Goal: Transaction & Acquisition: Purchase product/service

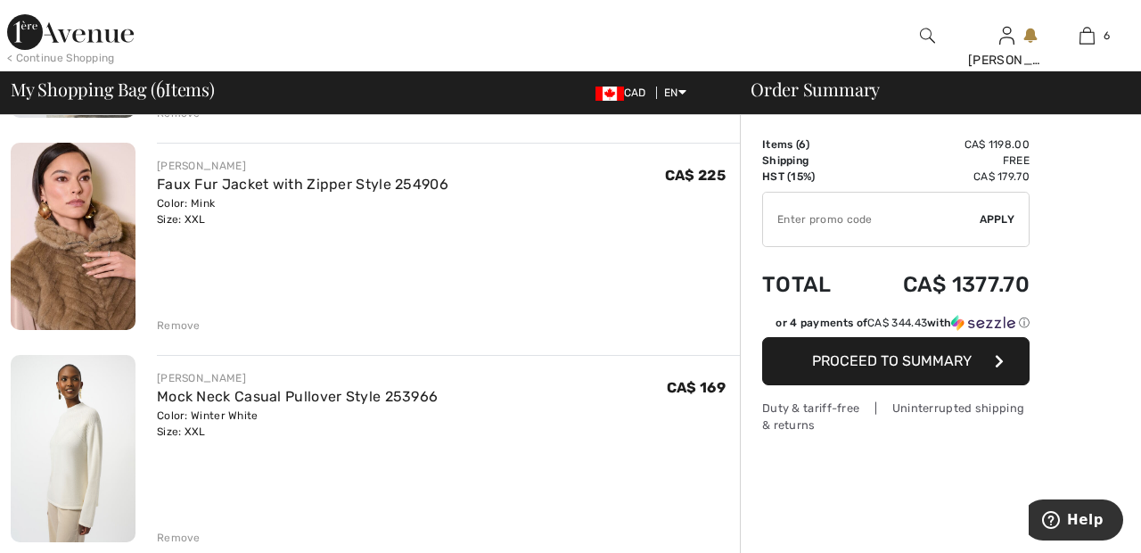
scroll to position [755, 0]
click at [188, 326] on div "Remove" at bounding box center [179, 324] width 44 height 16
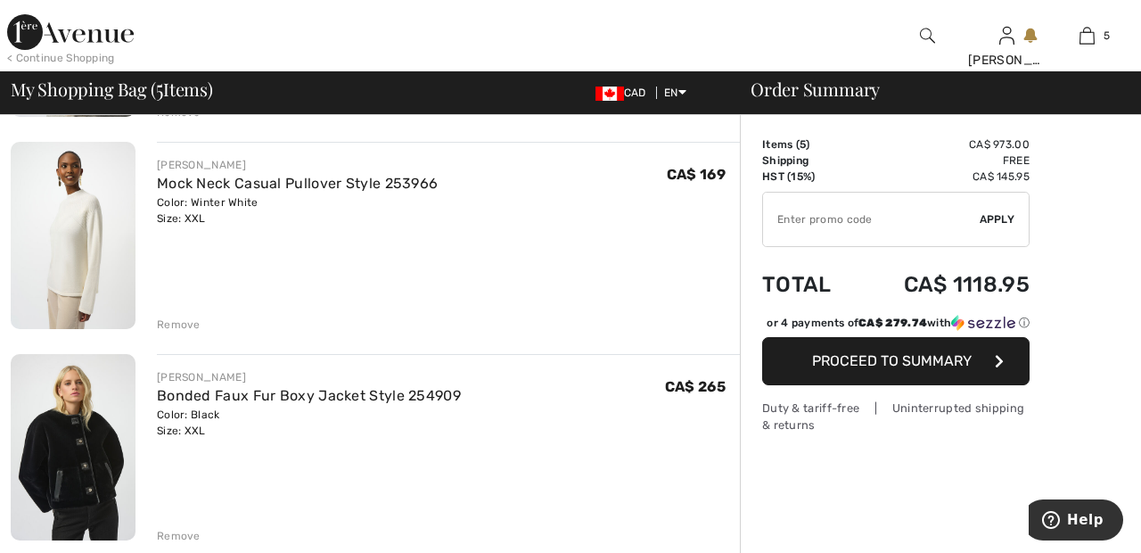
click at [191, 331] on div "Remove" at bounding box center [179, 324] width 44 height 16
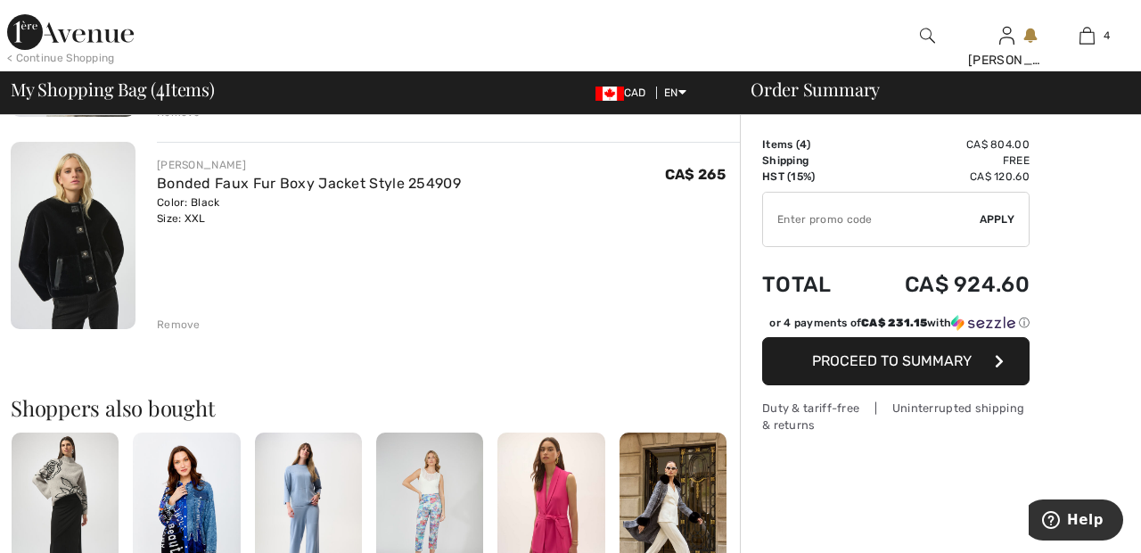
click at [197, 327] on div "Remove" at bounding box center [179, 324] width 44 height 16
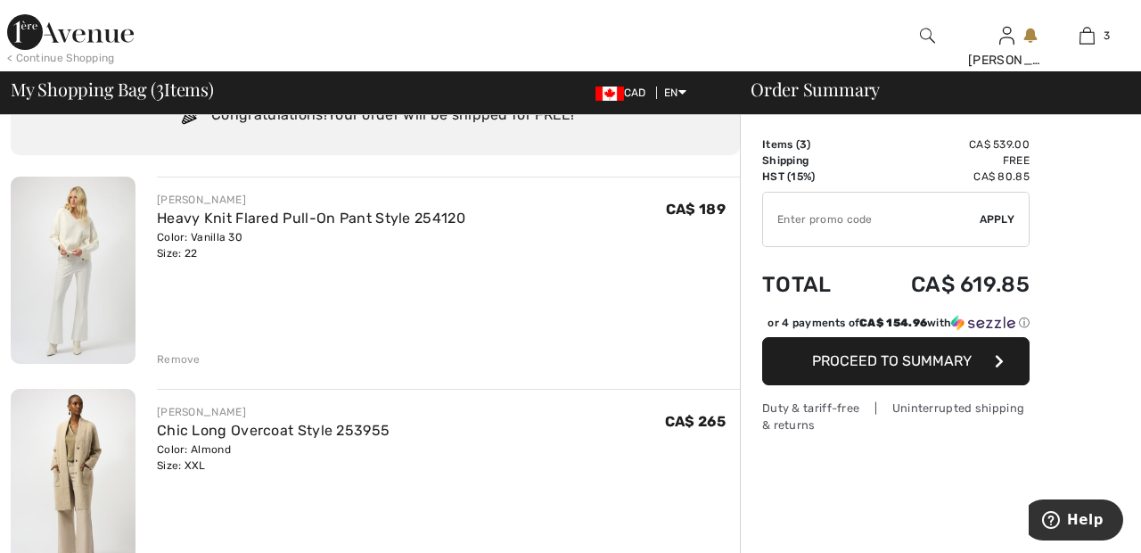
scroll to position [33, 0]
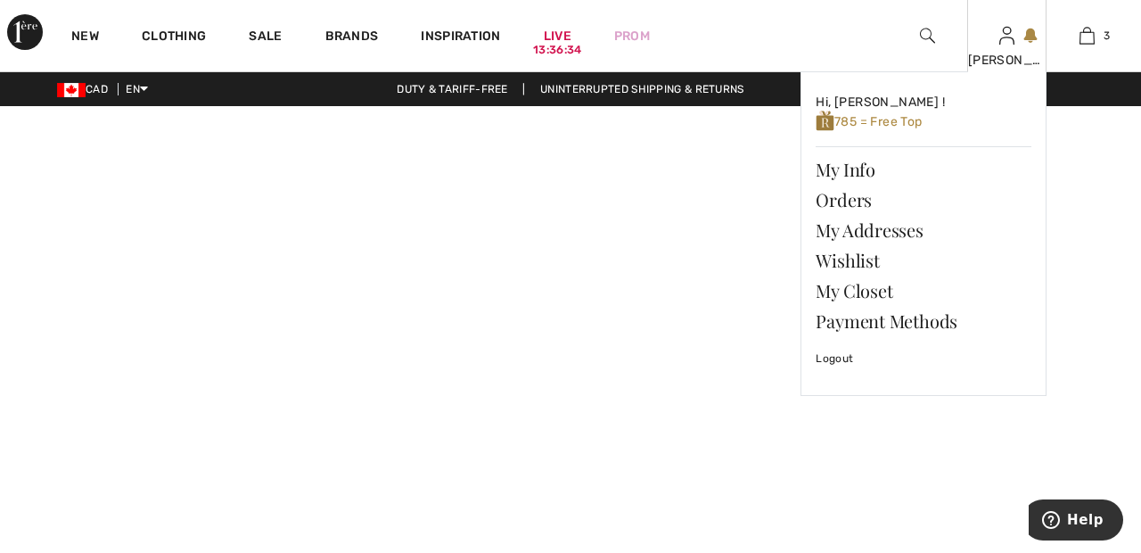
click at [1006, 46] on img at bounding box center [1006, 35] width 15 height 21
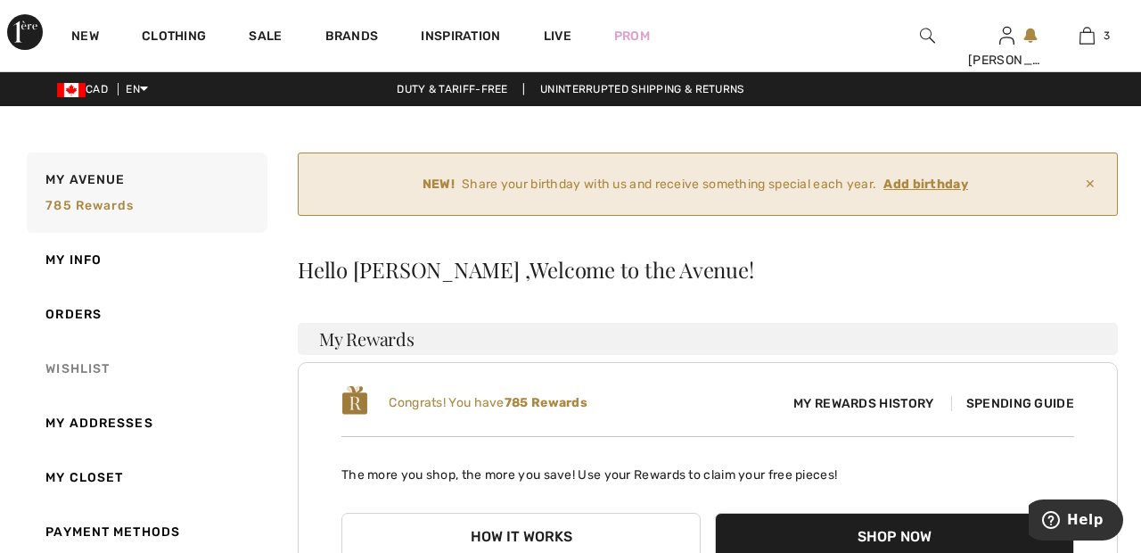
click at [94, 366] on link "Wishlist" at bounding box center [145, 368] width 244 height 54
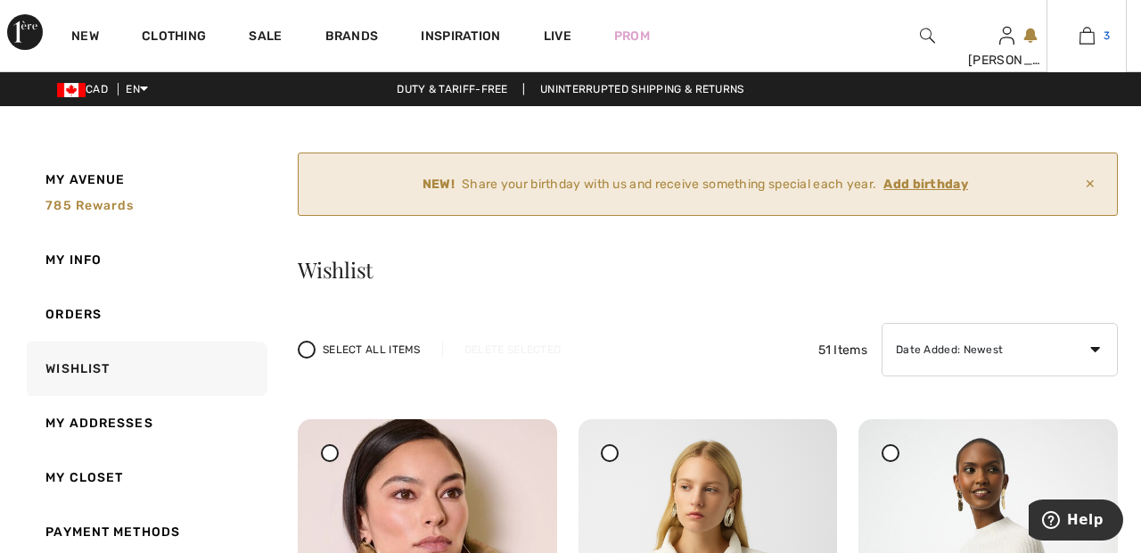
click at [1085, 45] on img at bounding box center [1087, 35] width 15 height 21
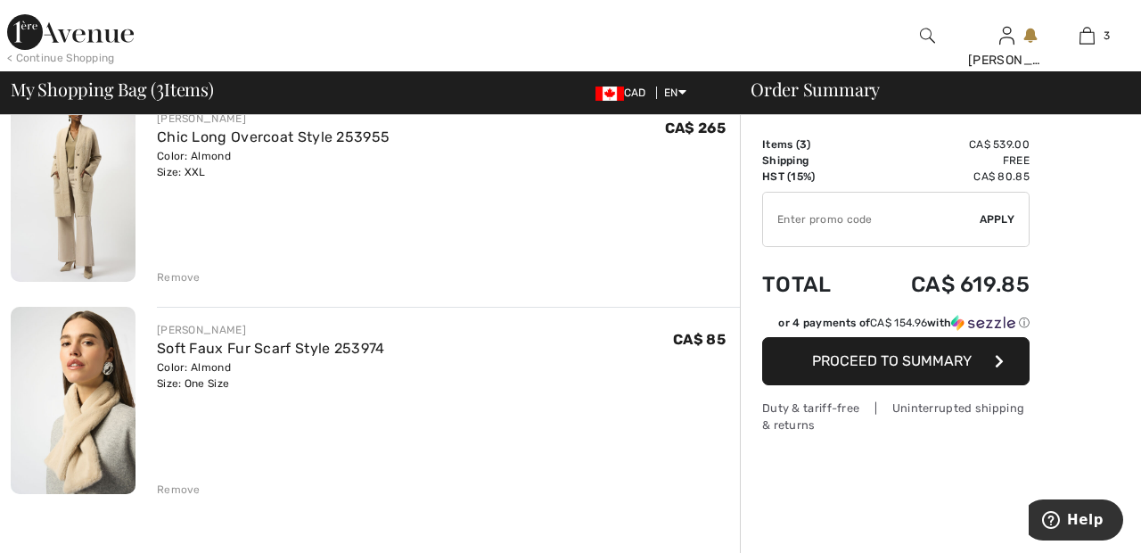
scroll to position [379, 0]
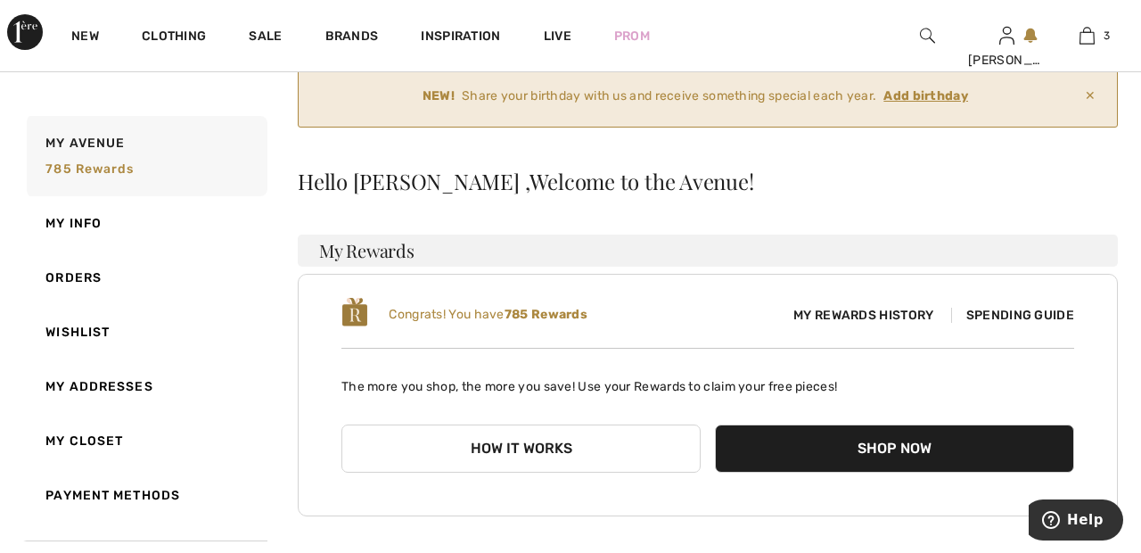
scroll to position [107, 0]
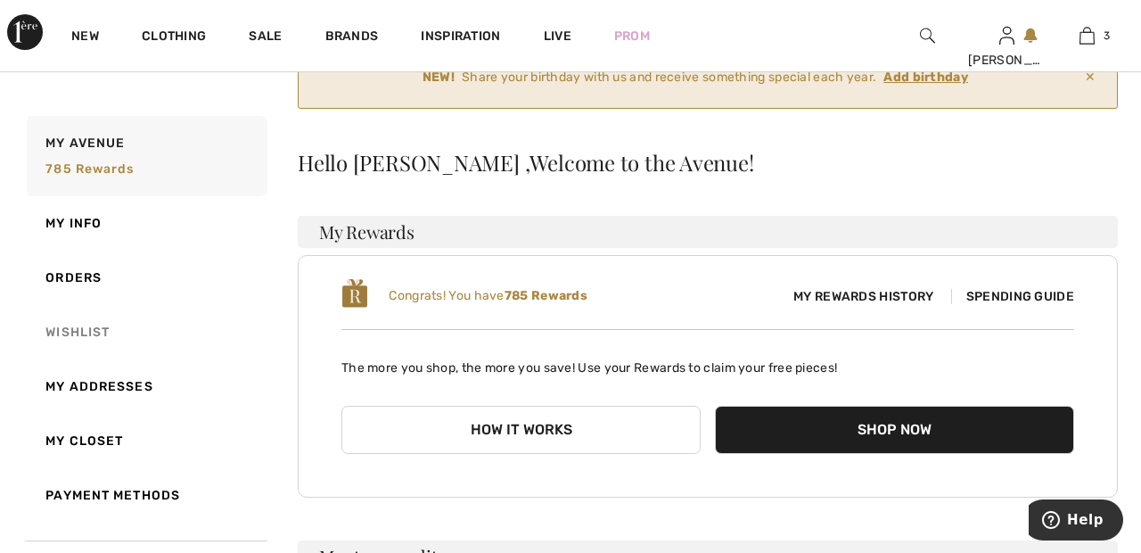
click at [94, 328] on link "Wishlist" at bounding box center [145, 332] width 244 height 54
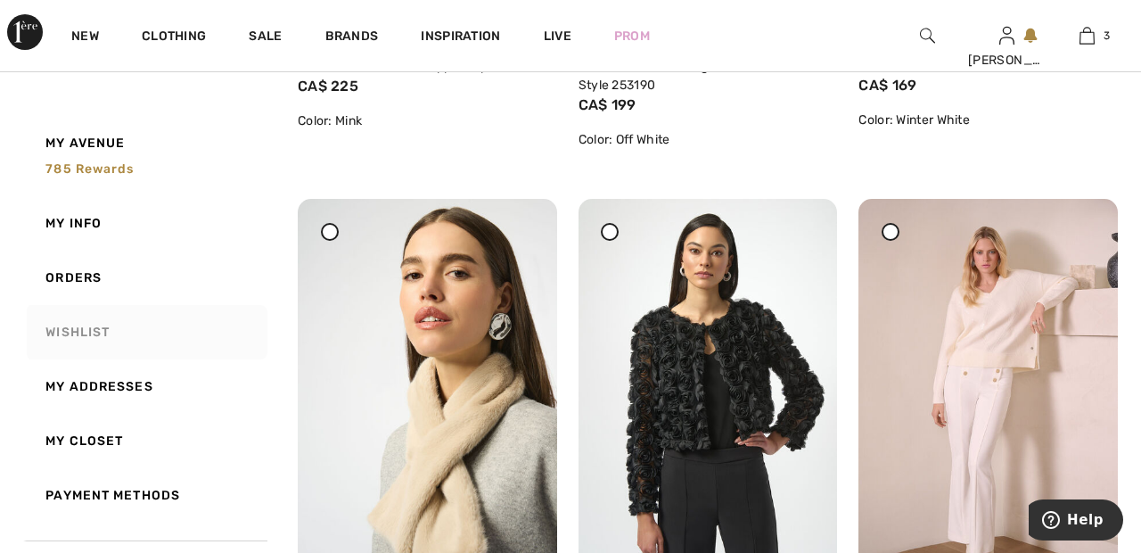
scroll to position [788, 0]
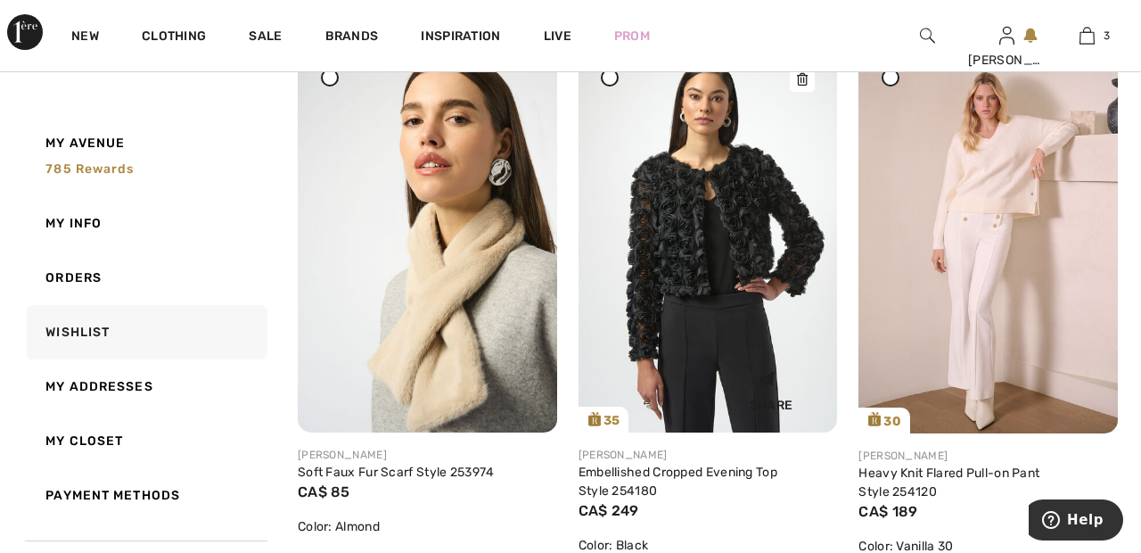
click at [768, 234] on img at bounding box center [708, 239] width 259 height 388
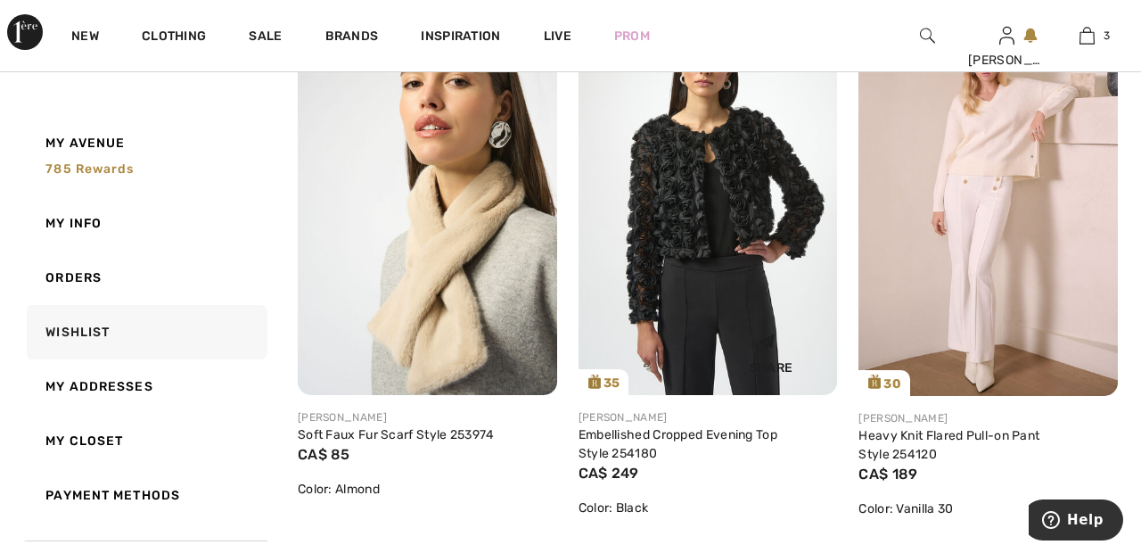
scroll to position [1021, 0]
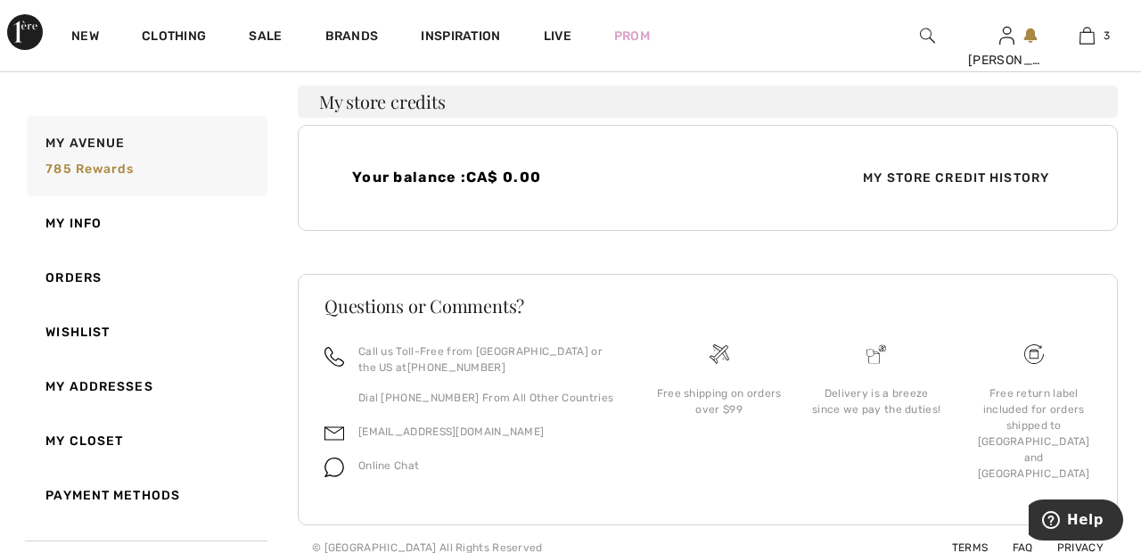
scroll to position [579, 0]
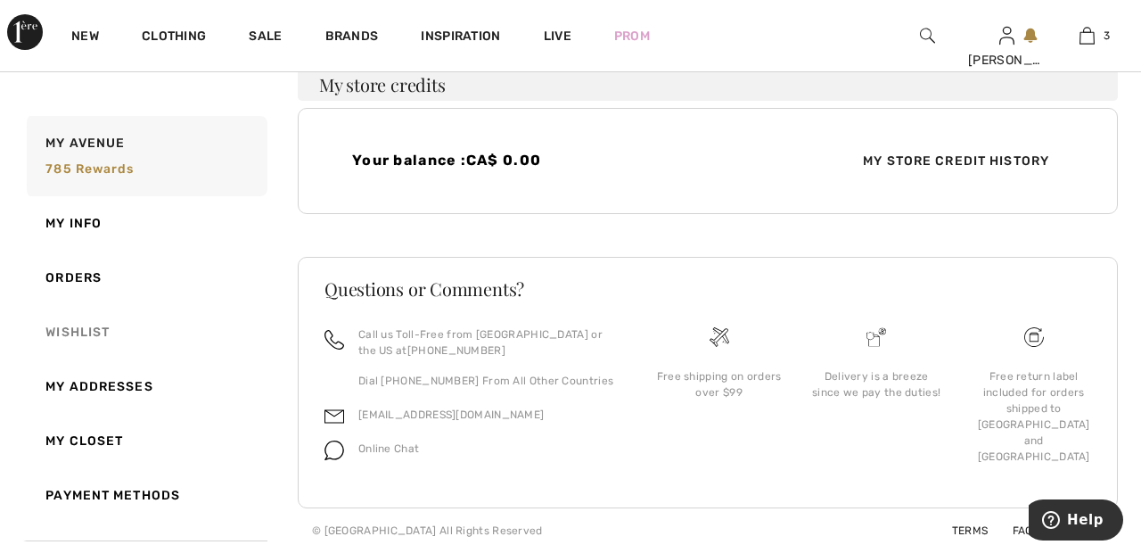
click at [104, 329] on link "Wishlist" at bounding box center [145, 332] width 244 height 54
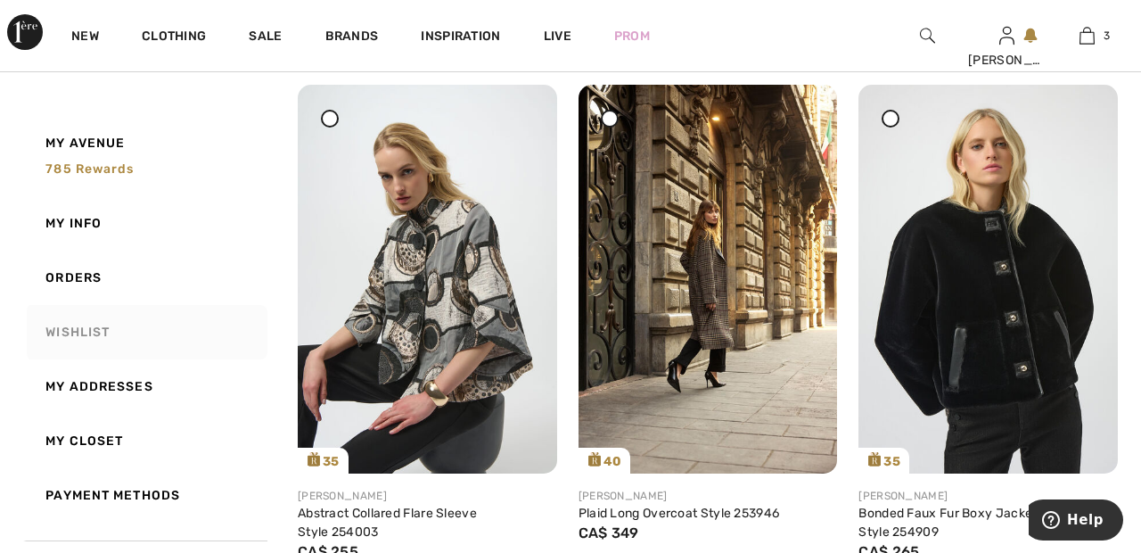
scroll to position [3116, 0]
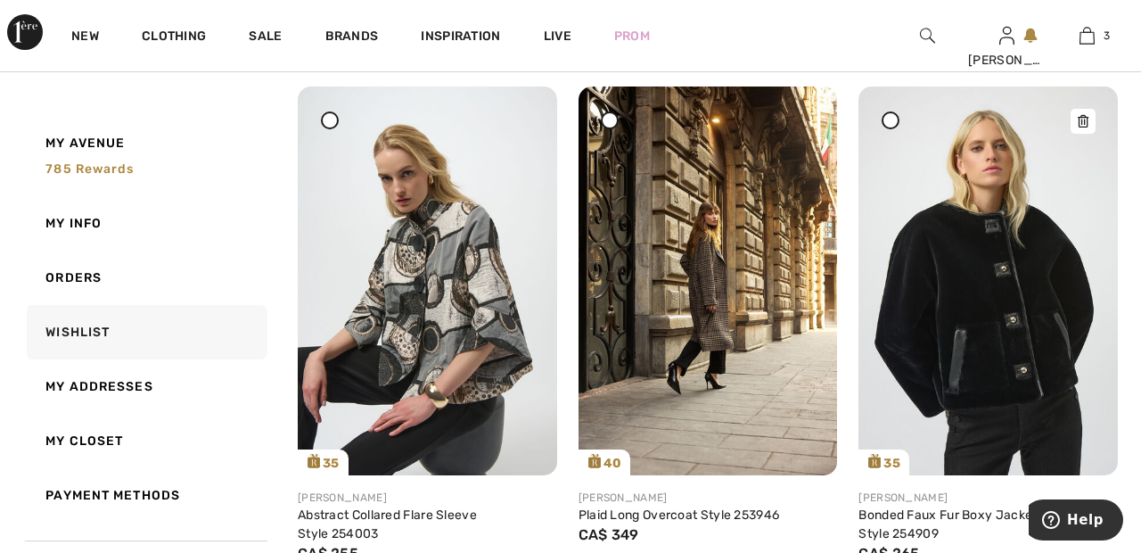
click at [1015, 300] on img at bounding box center [987, 280] width 259 height 388
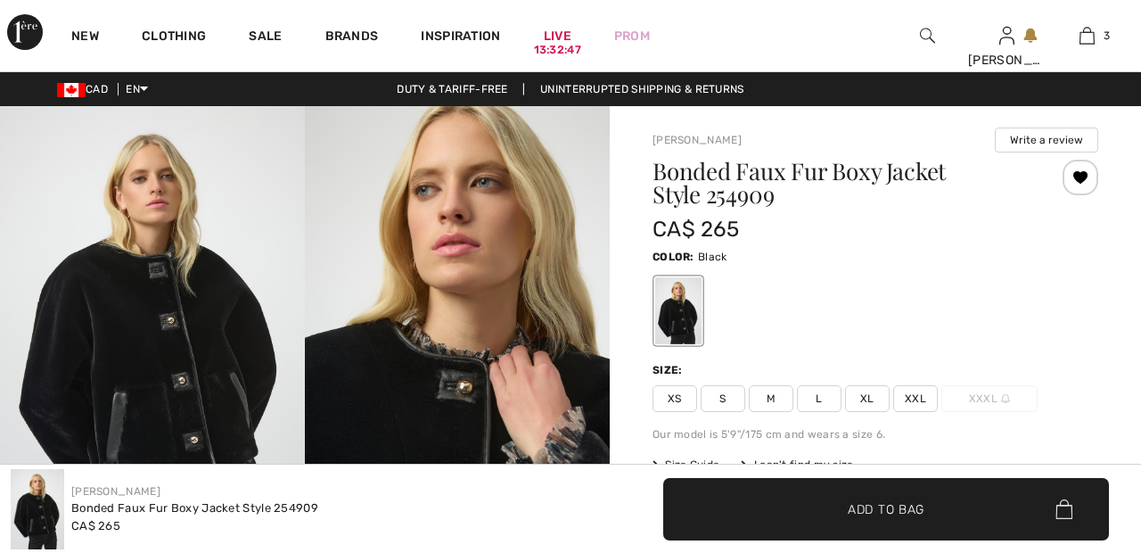
click at [923, 399] on span "XXL" at bounding box center [915, 398] width 45 height 27
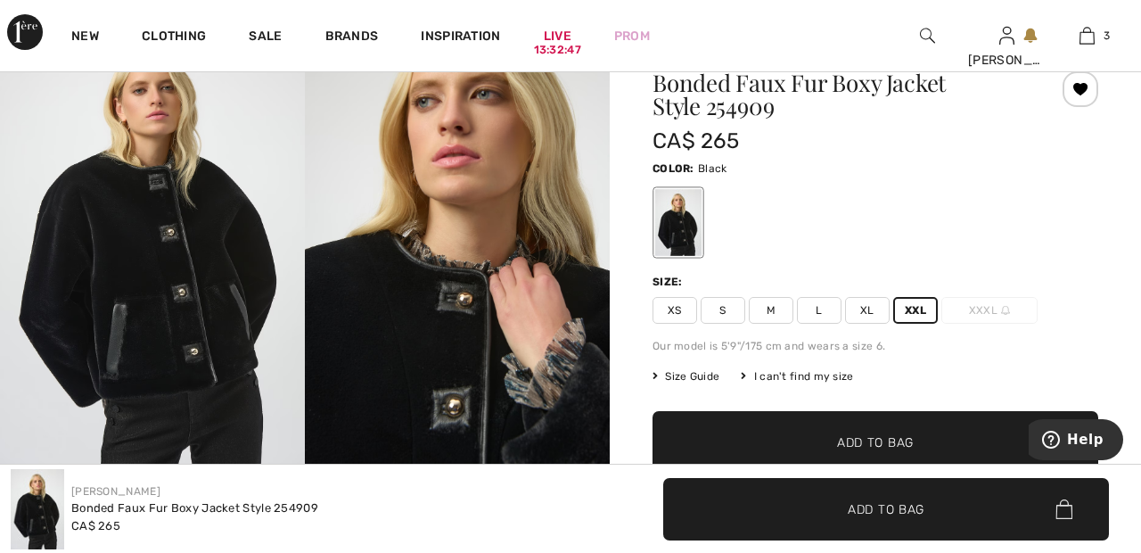
scroll to position [103, 0]
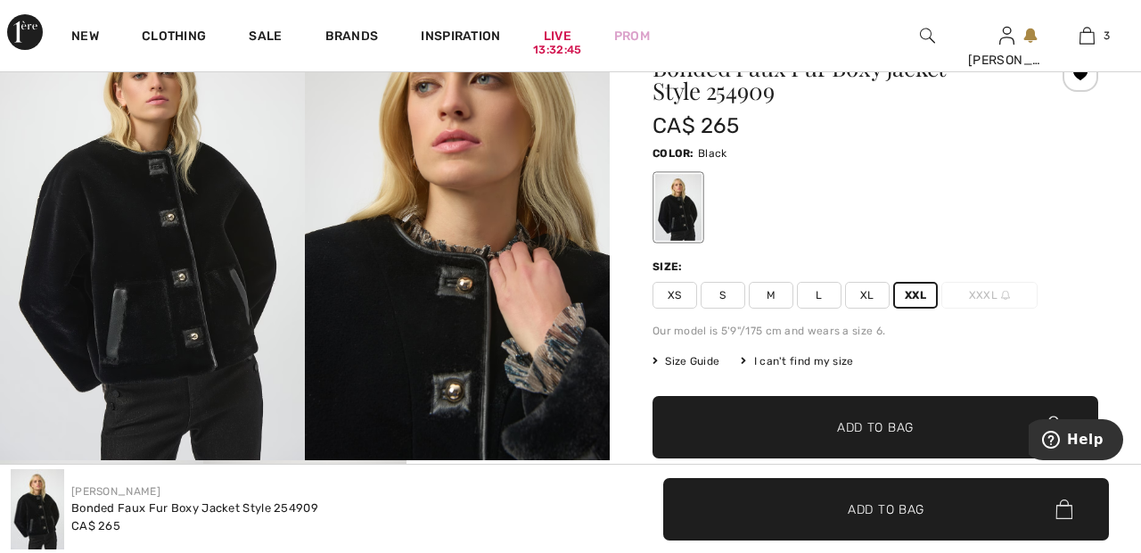
click at [948, 425] on span "✔ Added to Bag Add to Bag" at bounding box center [876, 427] width 446 height 62
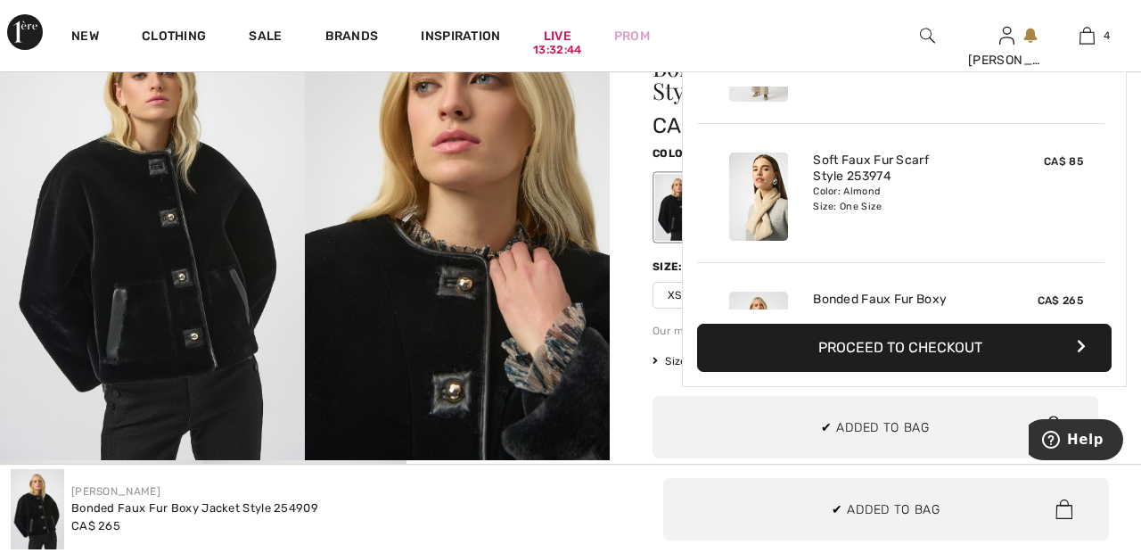
scroll to position [333, 0]
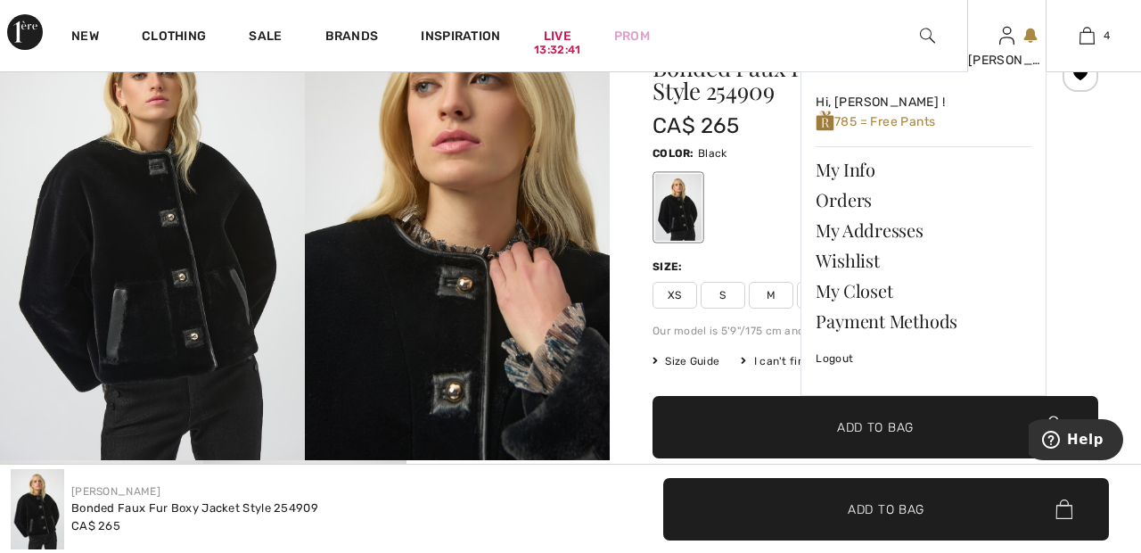
click at [1007, 42] on img at bounding box center [1006, 35] width 15 height 21
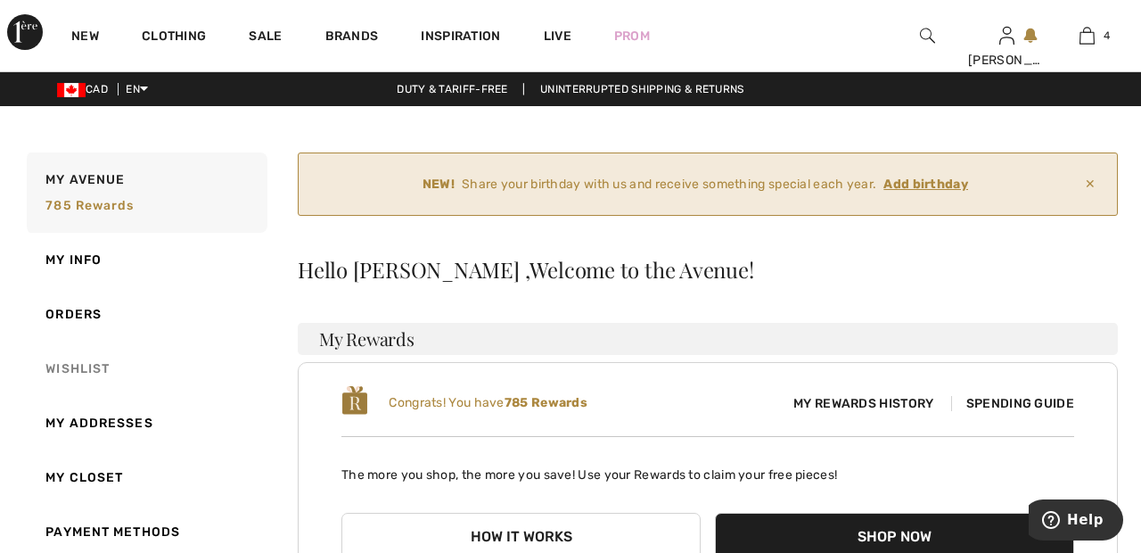
click at [88, 365] on link "Wishlist" at bounding box center [145, 368] width 244 height 54
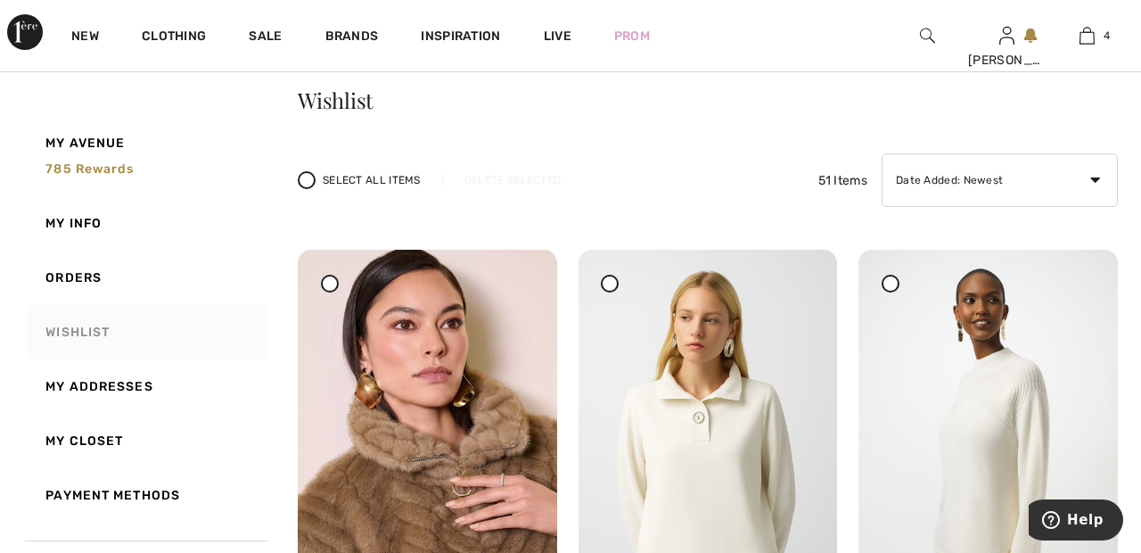
scroll to position [171, 0]
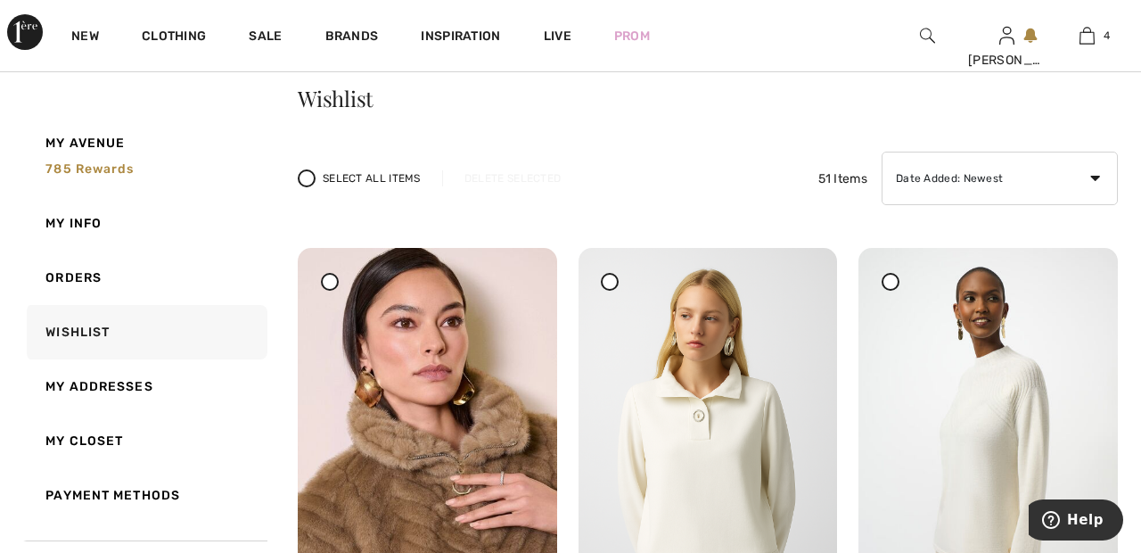
click at [335, 283] on div at bounding box center [330, 282] width 18 height 18
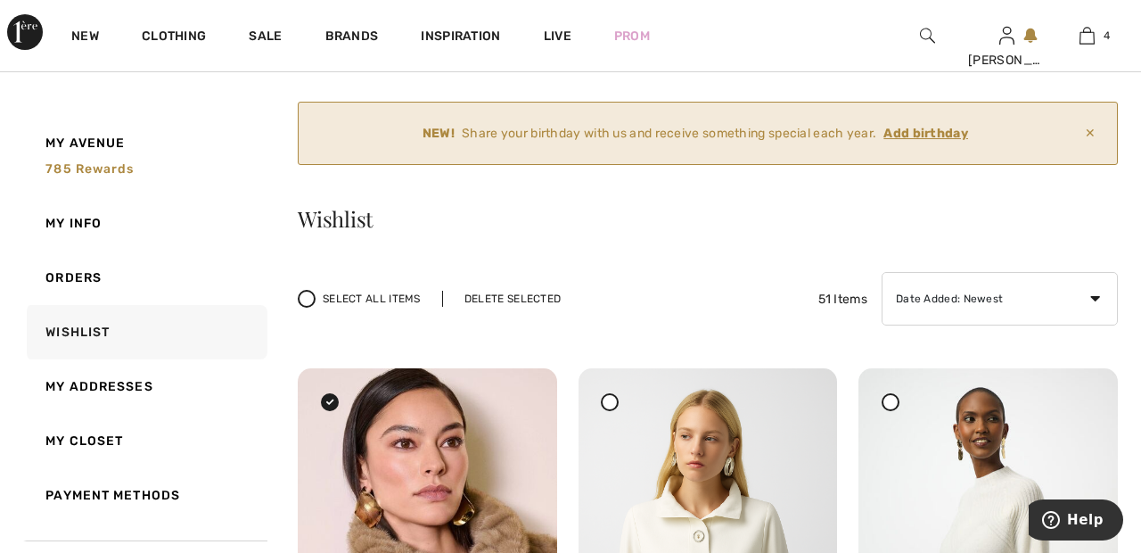
scroll to position [53, 0]
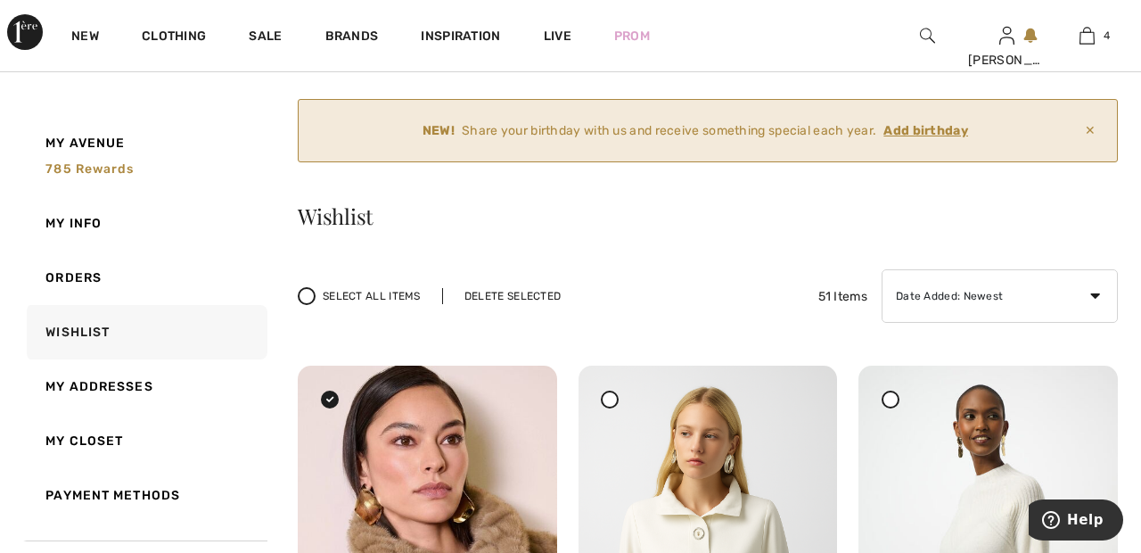
click at [542, 292] on div "Delete Selected" at bounding box center [512, 296] width 141 height 16
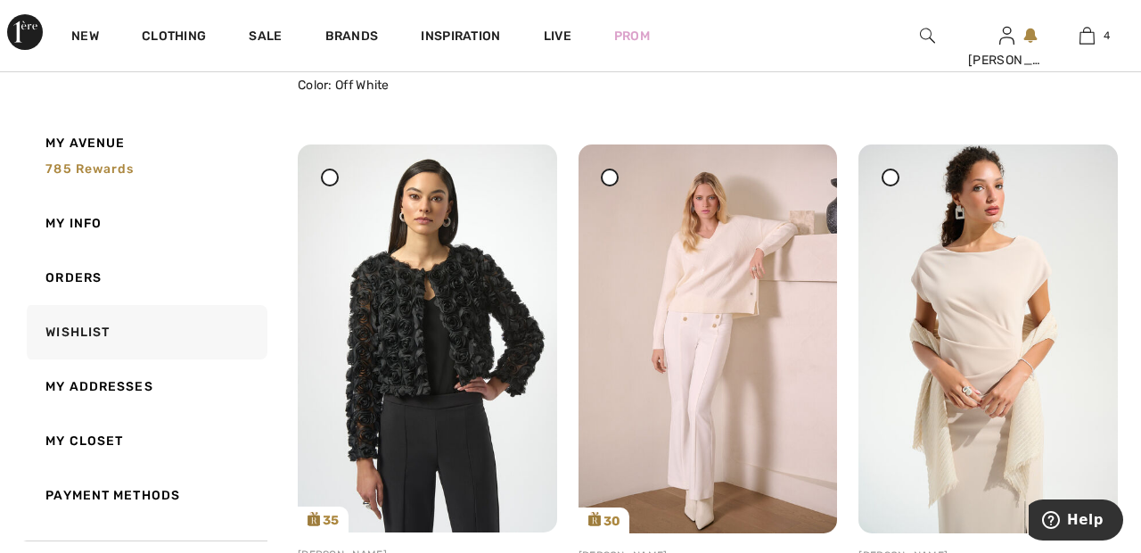
scroll to position [836, 0]
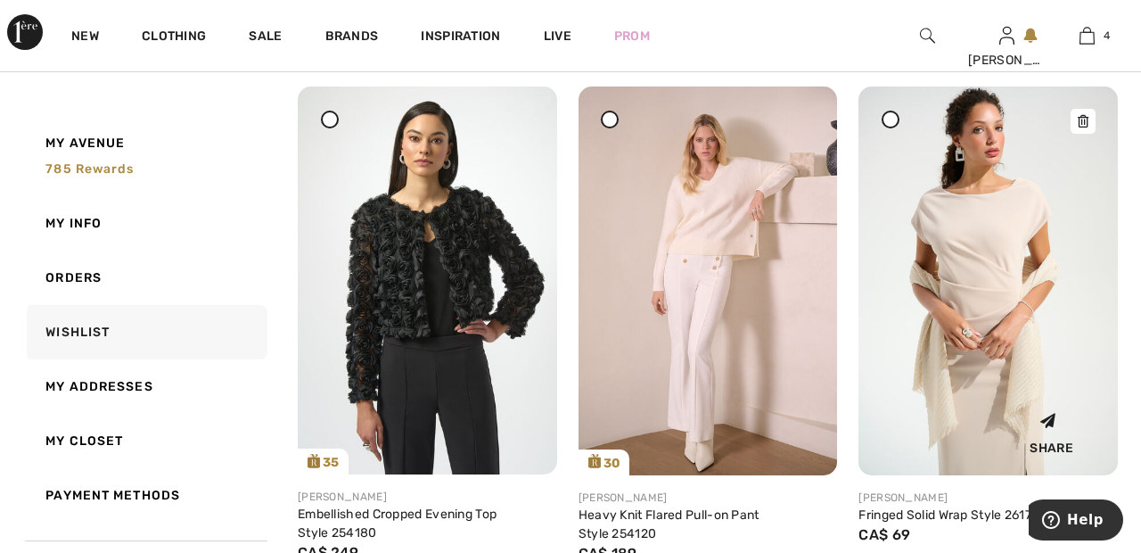
click at [981, 248] on img at bounding box center [987, 280] width 259 height 389
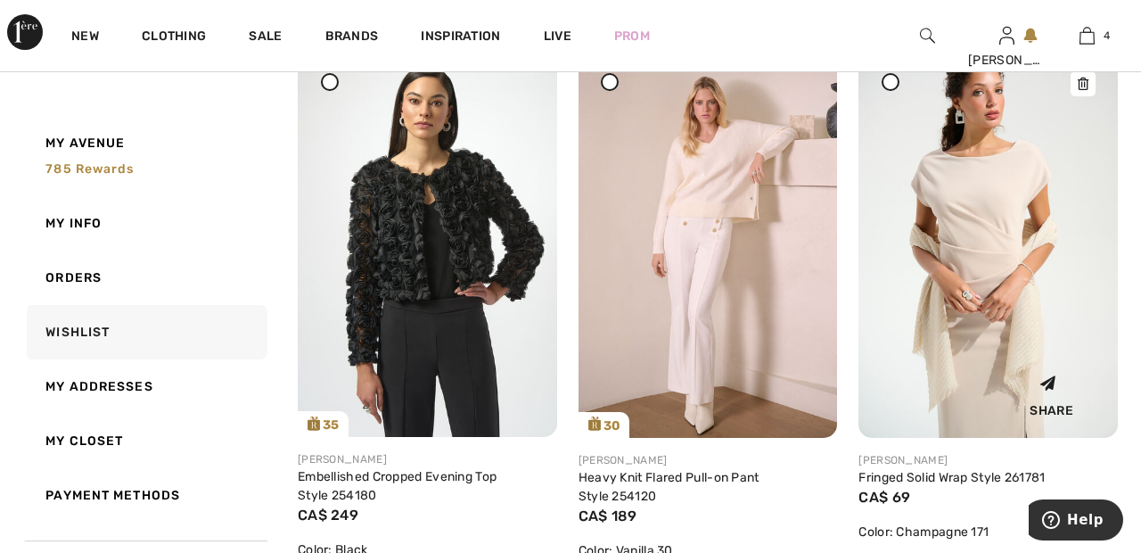
scroll to position [979, 0]
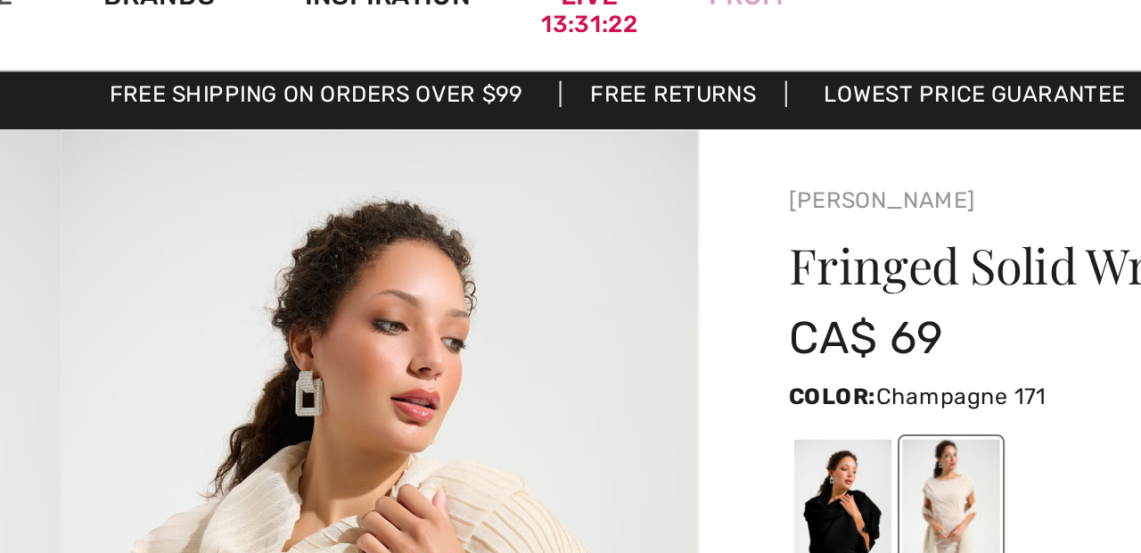
scroll to position [2, 0]
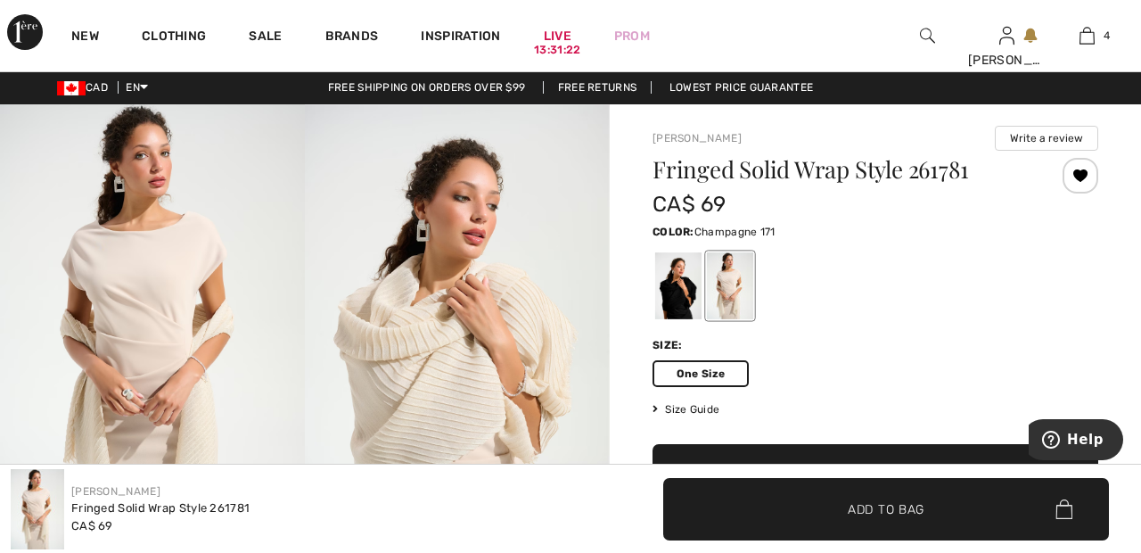
click at [960, 381] on div "One Size" at bounding box center [876, 373] width 446 height 27
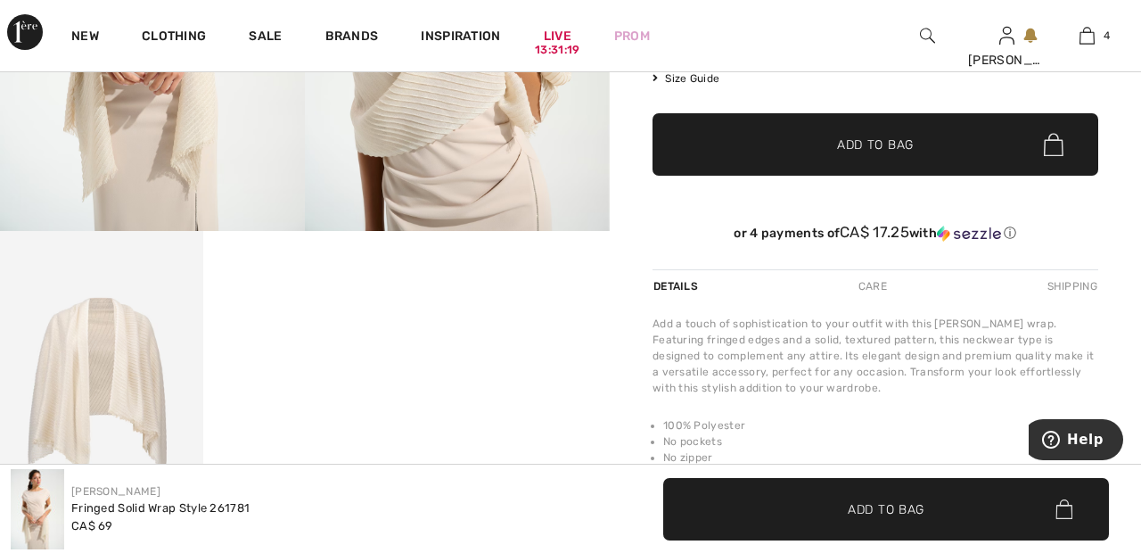
scroll to position [336, 0]
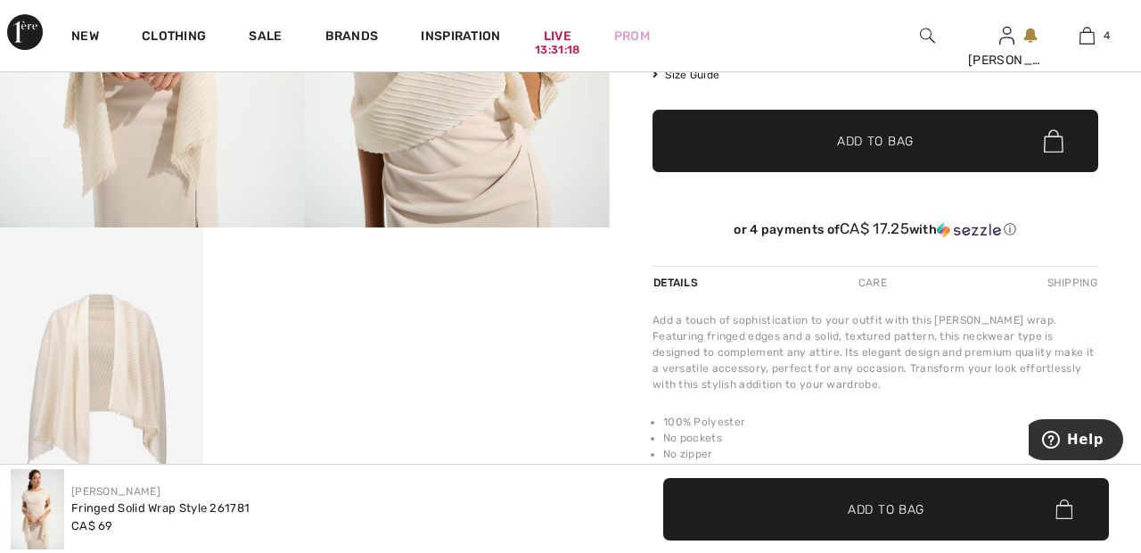
click at [118, 373] on img at bounding box center [101, 379] width 203 height 305
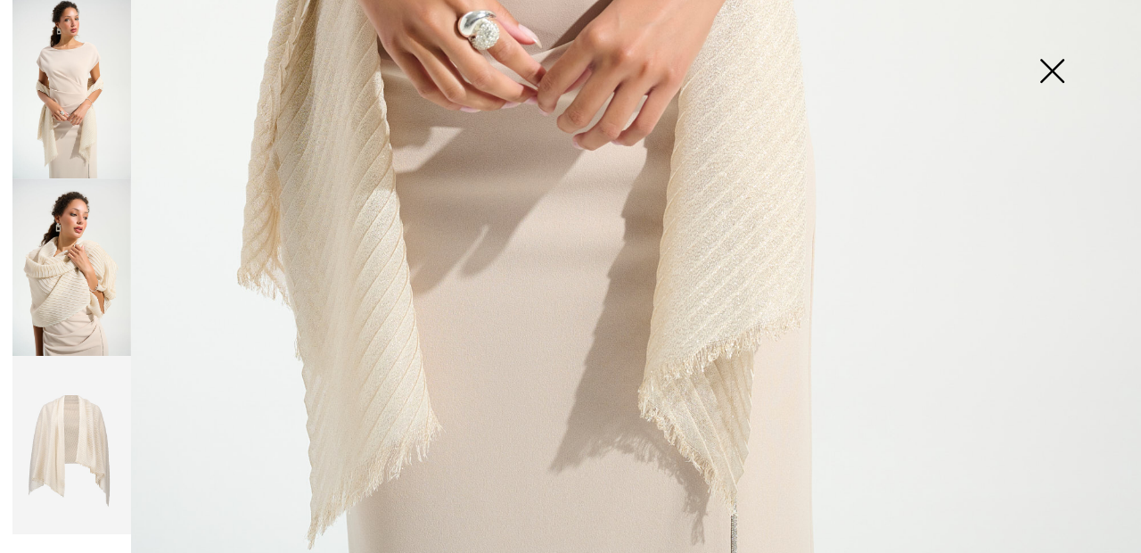
scroll to position [1055, 0]
click at [98, 448] on img at bounding box center [71, 445] width 119 height 178
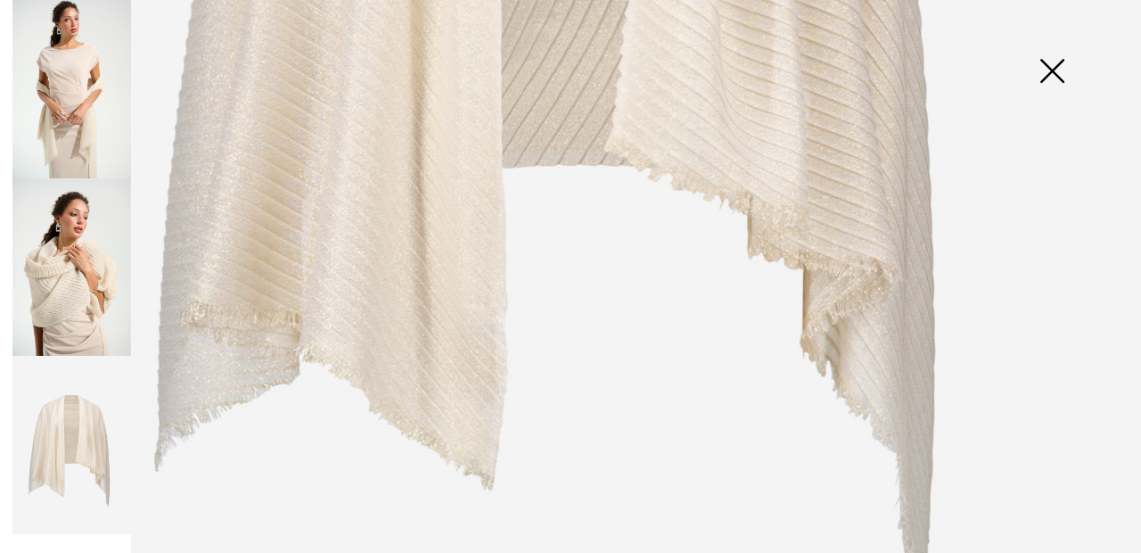
scroll to position [877, 0]
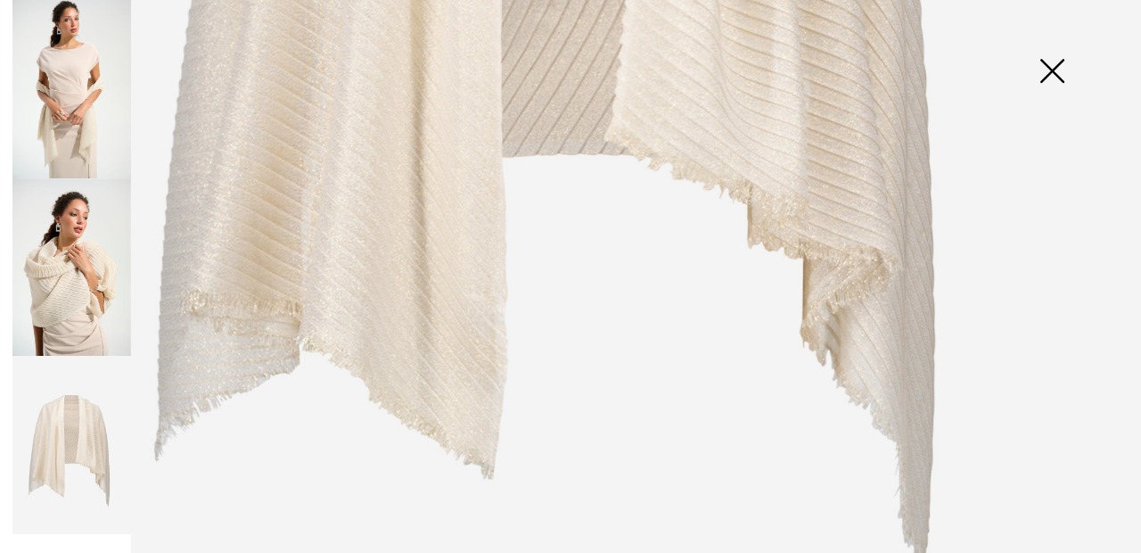
click at [81, 305] on img at bounding box center [71, 267] width 119 height 178
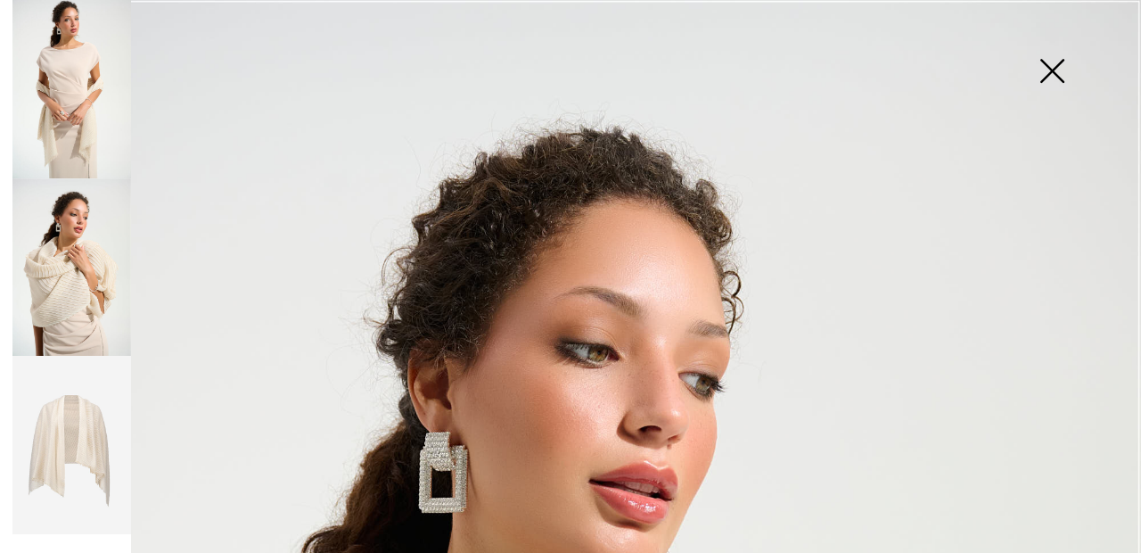
scroll to position [82, 0]
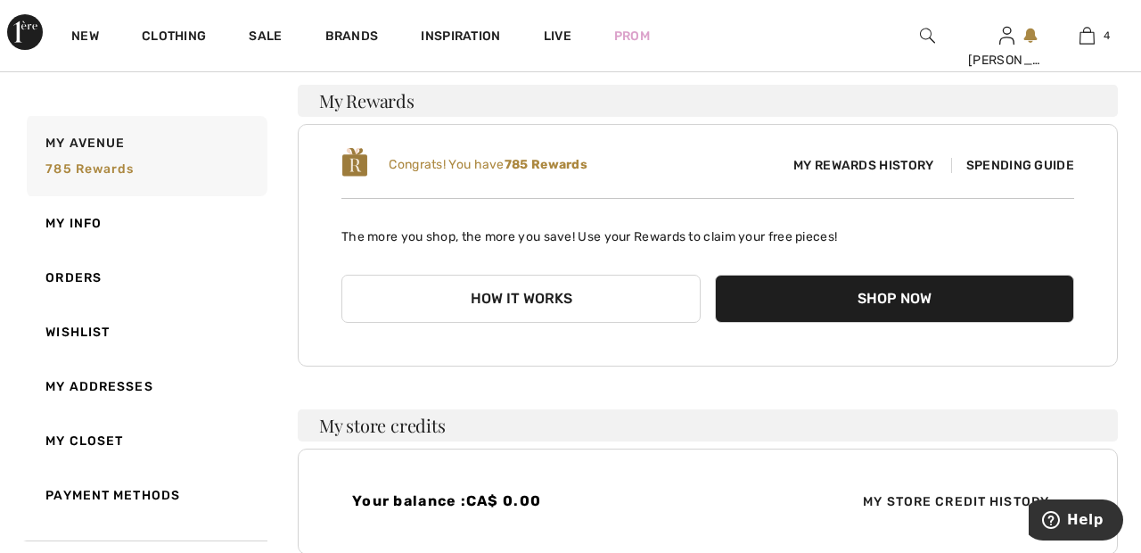
scroll to position [239, 0]
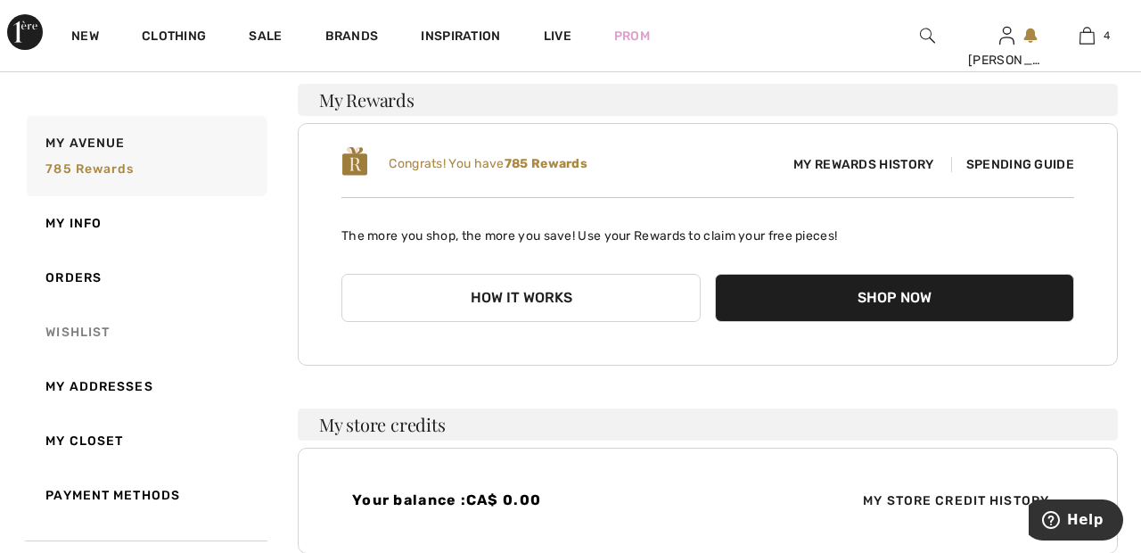
click at [99, 339] on link "Wishlist" at bounding box center [145, 332] width 244 height 54
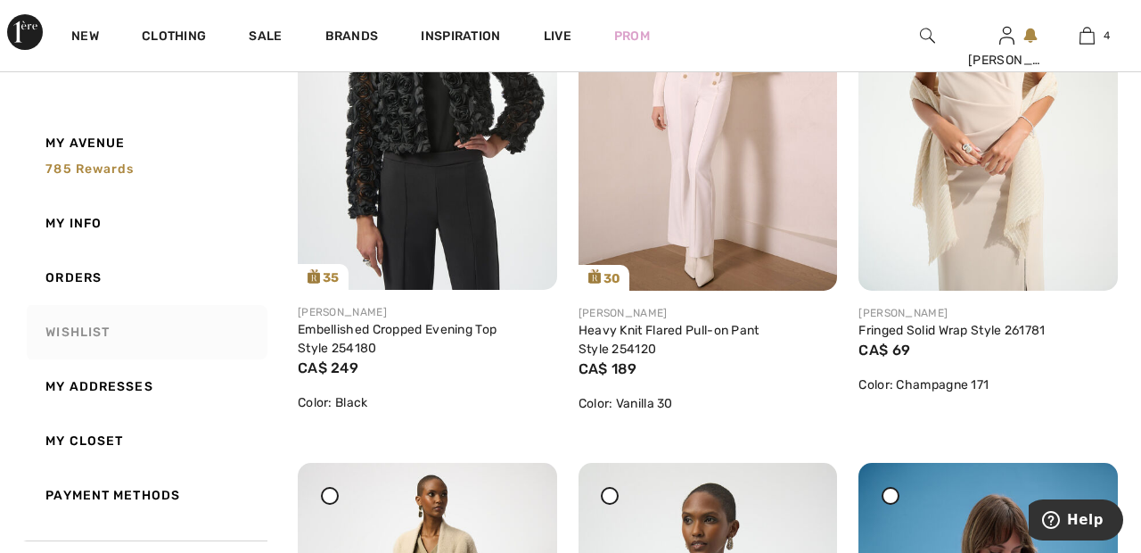
scroll to position [1080, 0]
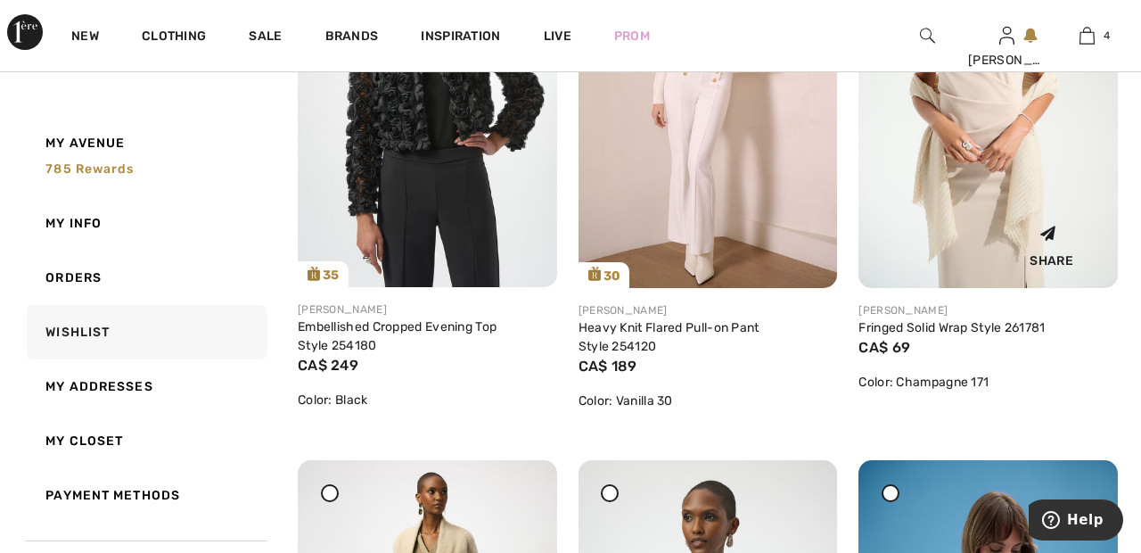
click at [981, 215] on div "Share" at bounding box center [988, 242] width 233 height 63
click at [911, 236] on div "Share" at bounding box center [988, 242] width 233 height 63
click at [950, 198] on img at bounding box center [987, 93] width 259 height 389
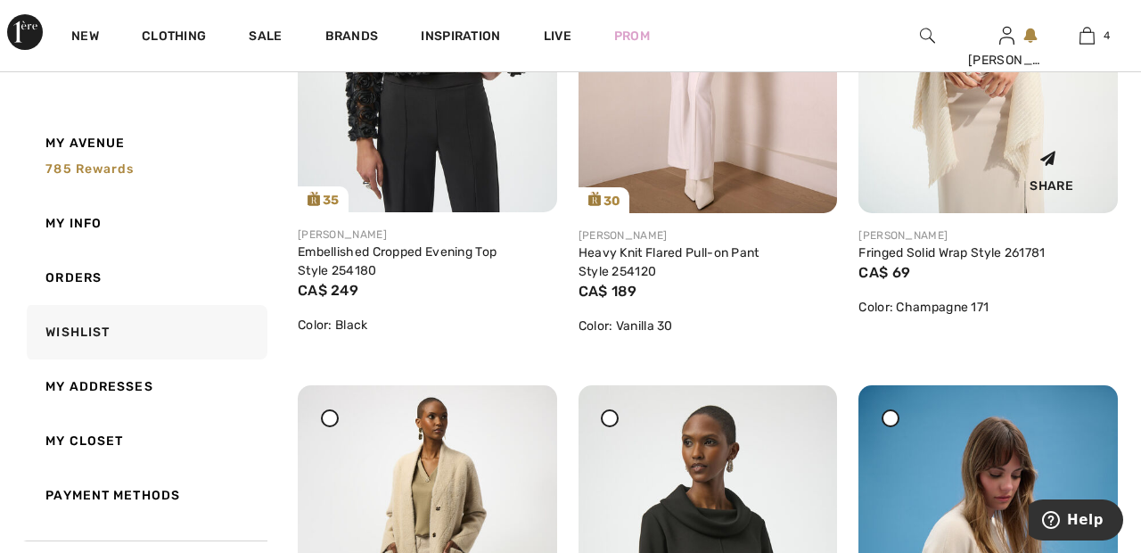
scroll to position [1166, 0]
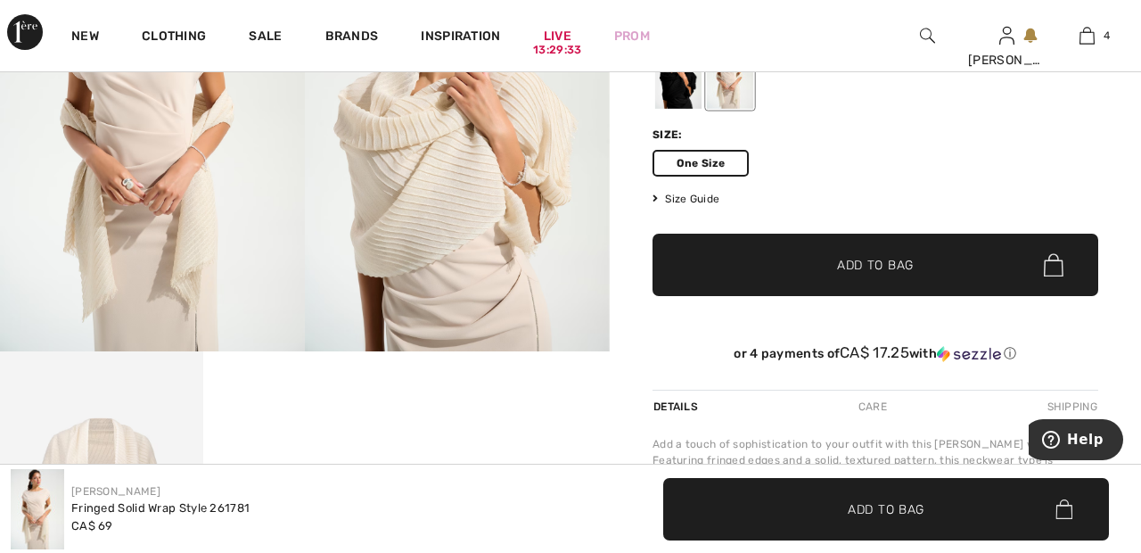
scroll to position [211, 0]
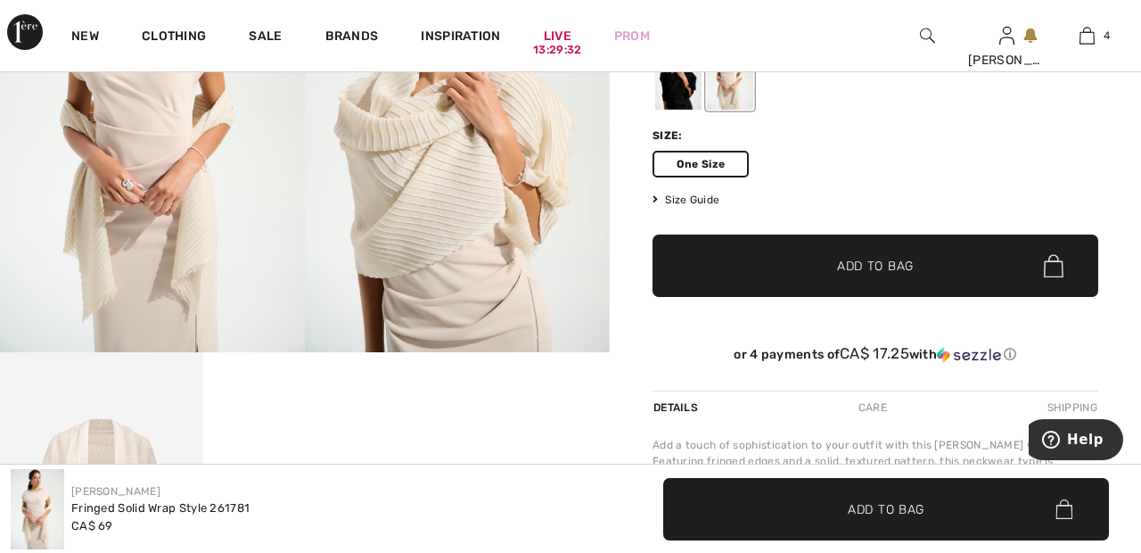
click at [913, 264] on span "Add to Bag" at bounding box center [875, 266] width 77 height 19
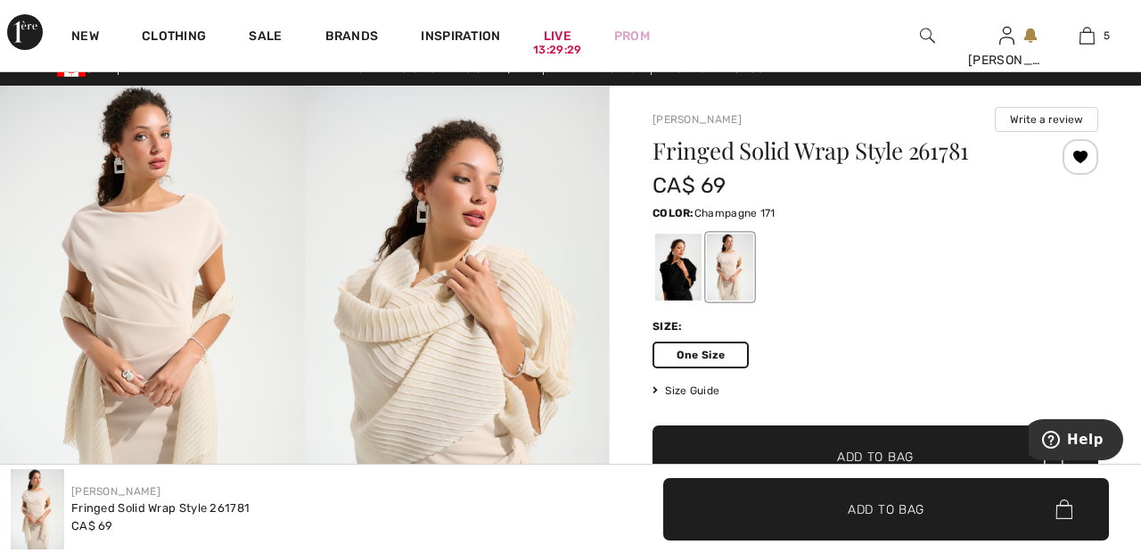
scroll to position [0, 0]
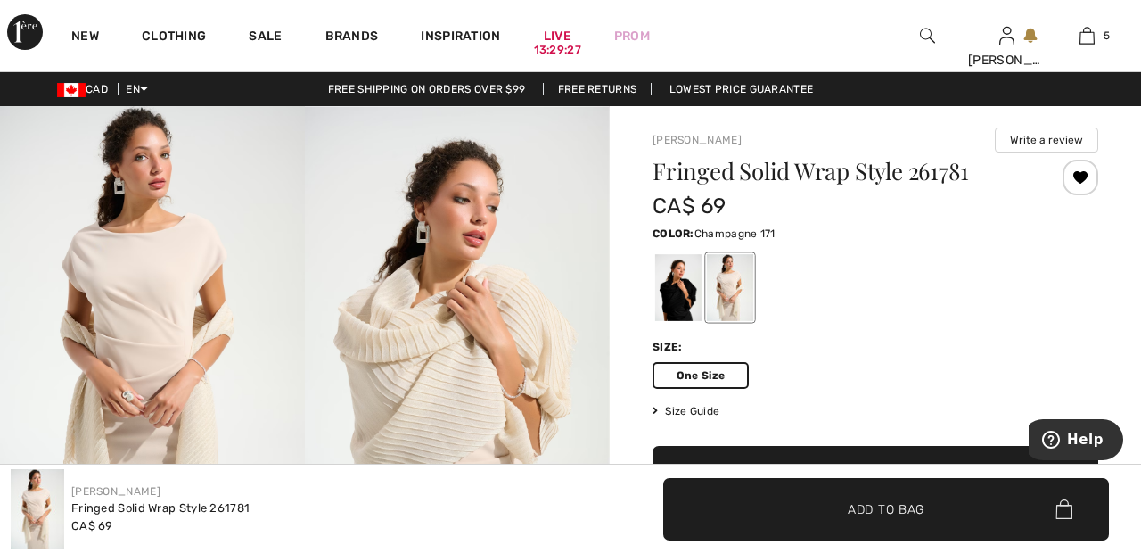
click at [679, 293] on div at bounding box center [678, 287] width 46 height 67
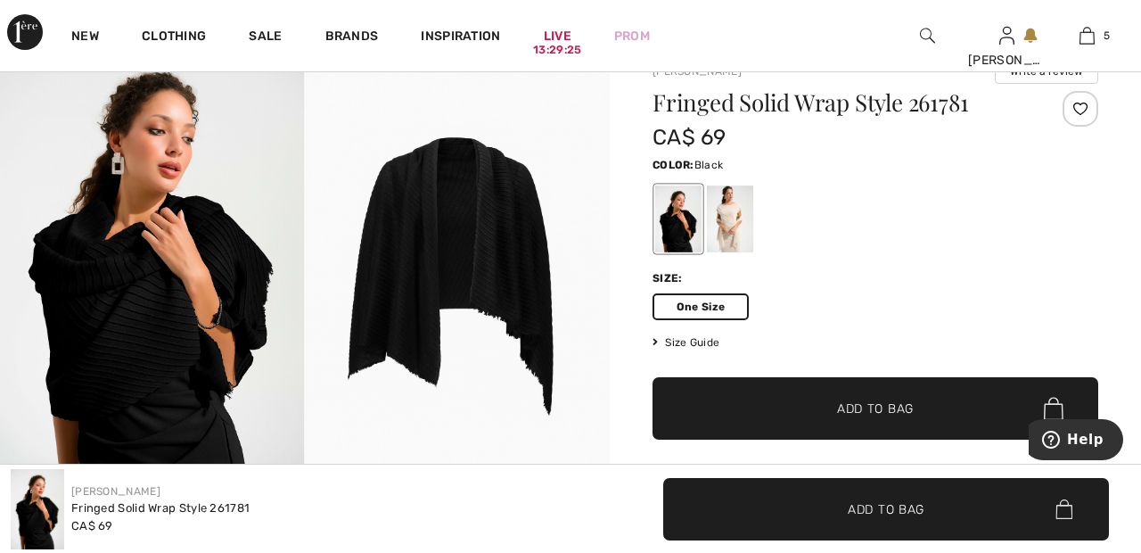
scroll to position [82, 0]
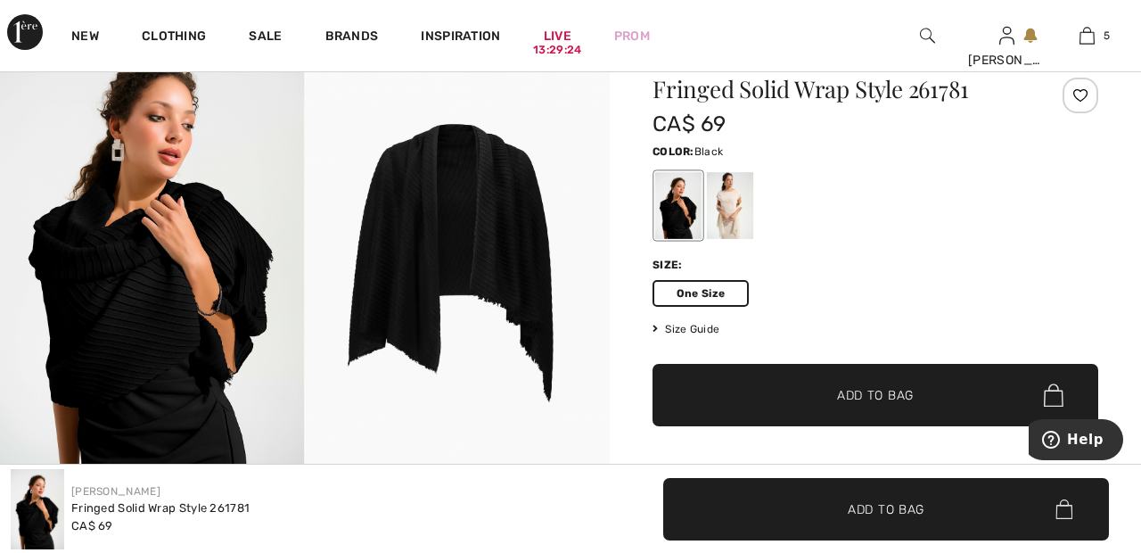
click at [171, 303] on img at bounding box center [152, 252] width 305 height 457
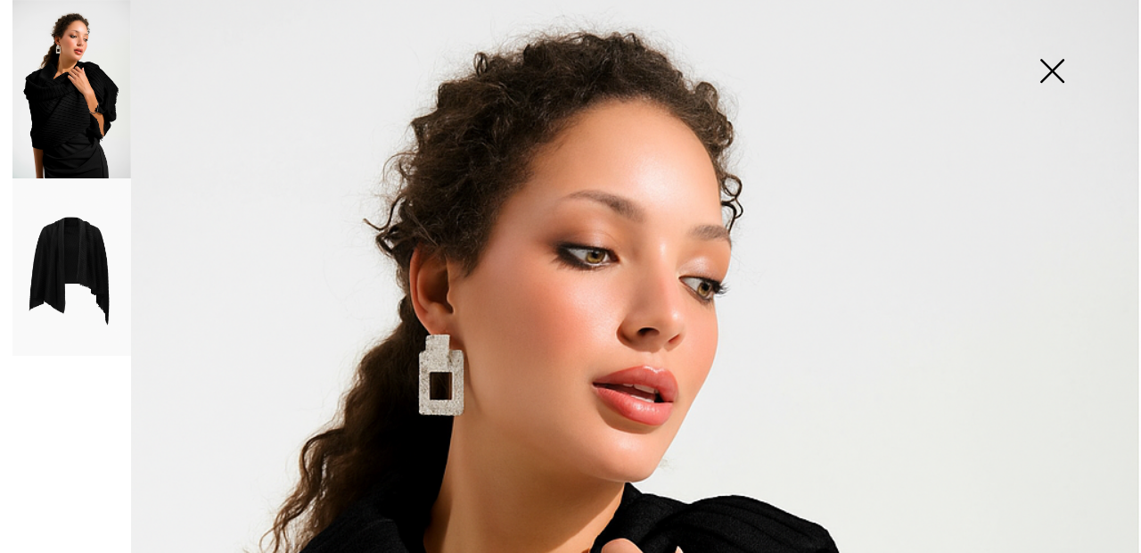
scroll to position [0, 0]
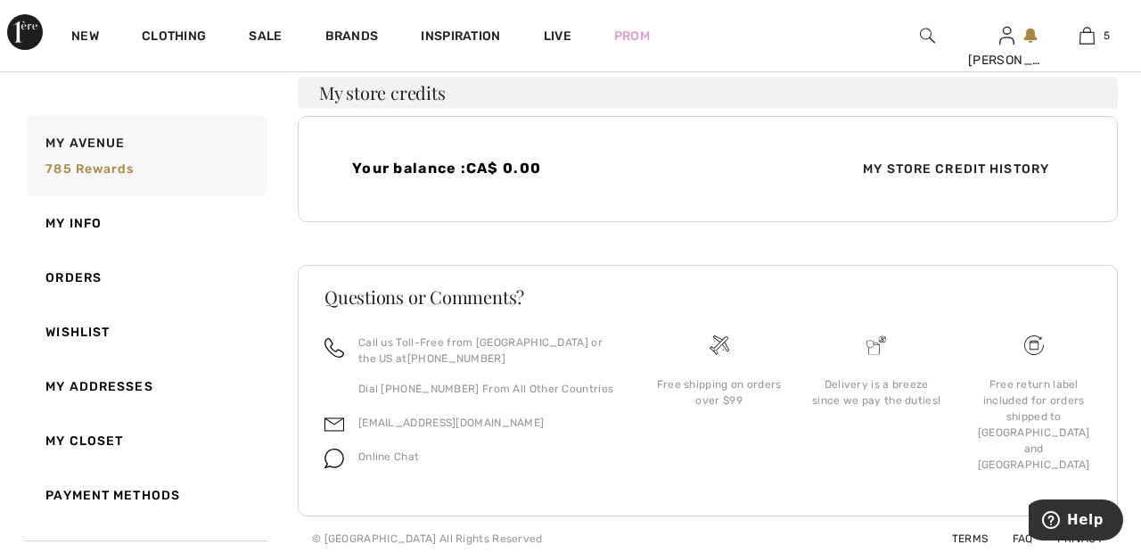
scroll to position [579, 0]
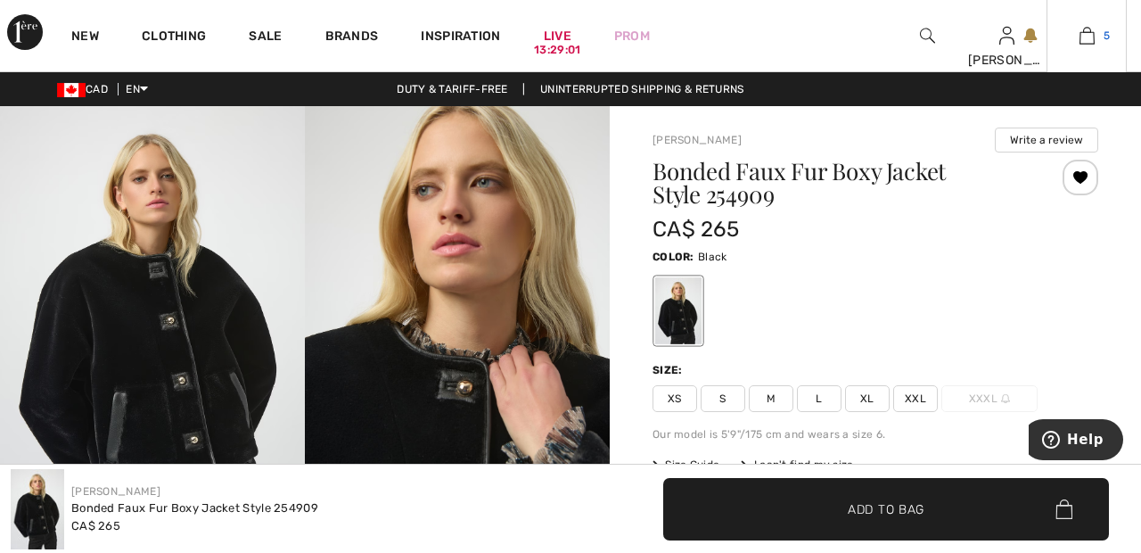
click at [1088, 40] on img at bounding box center [1087, 35] width 15 height 21
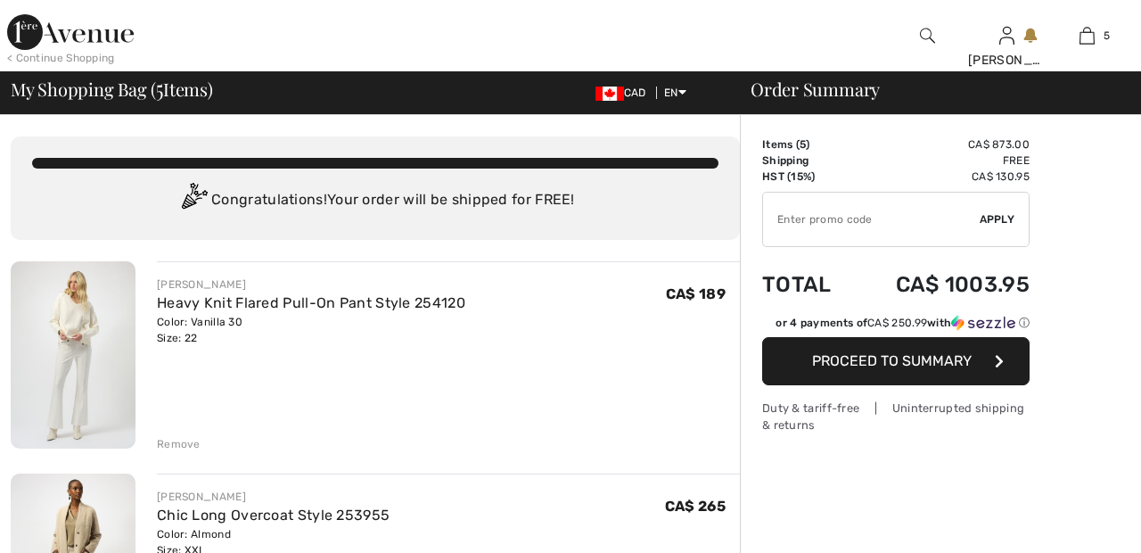
checkbox input "true"
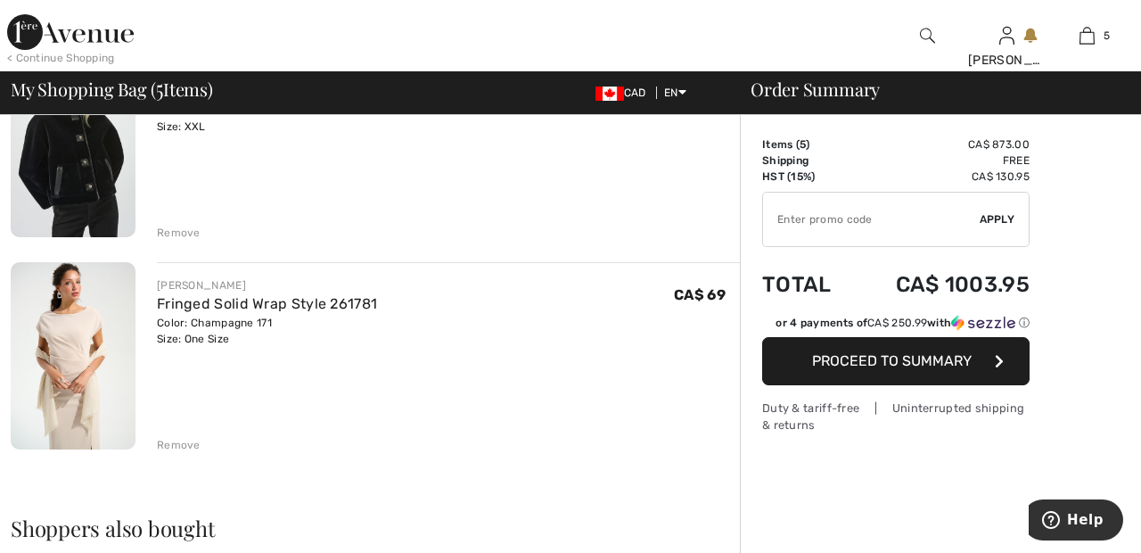
scroll to position [857, 0]
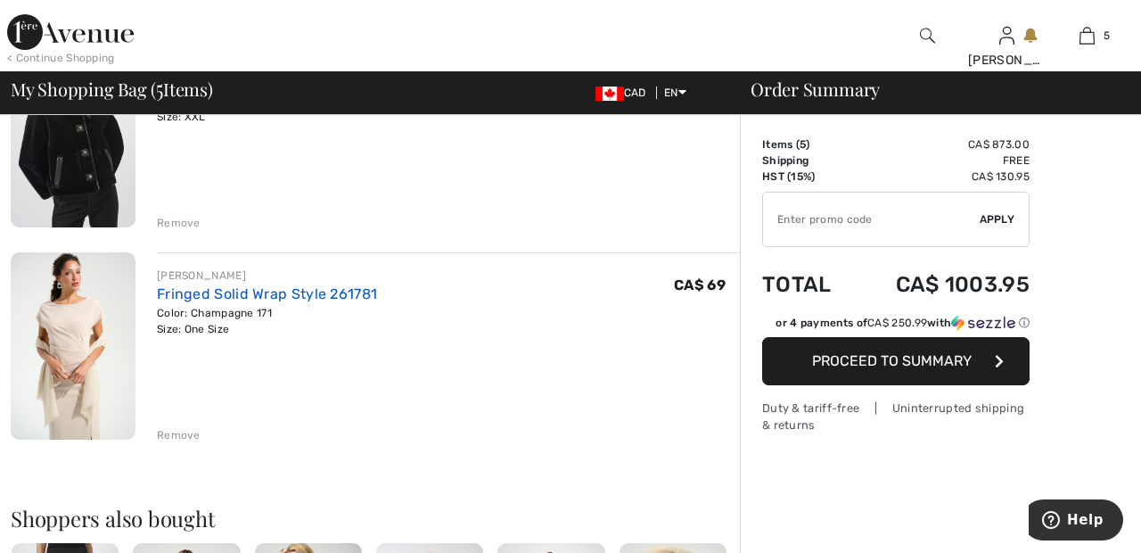
click at [334, 294] on link "Fringed Solid Wrap Style 261781" at bounding box center [267, 293] width 220 height 17
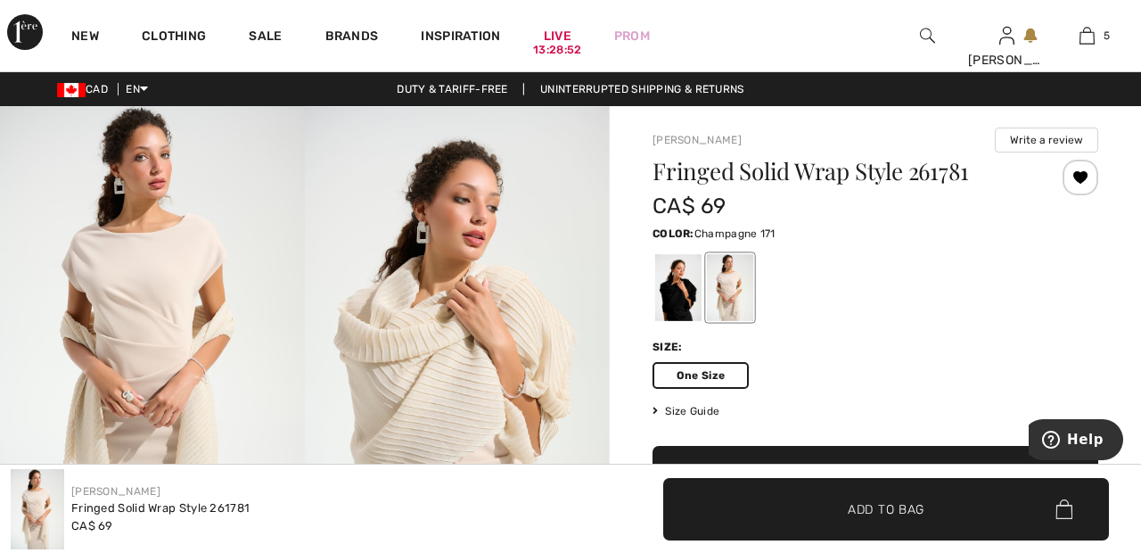
click at [678, 289] on div at bounding box center [678, 287] width 46 height 67
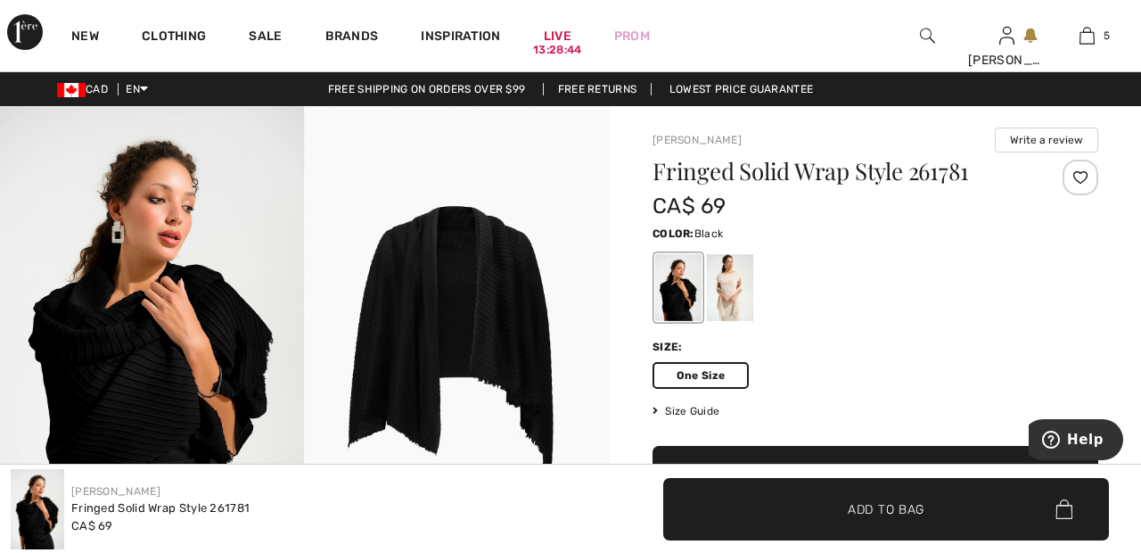
click at [1080, 179] on div at bounding box center [1081, 178] width 36 height 36
click at [1088, 182] on div at bounding box center [1081, 178] width 36 height 36
click at [898, 491] on span "✔ Added to Bag Add to Bag" at bounding box center [876, 477] width 446 height 62
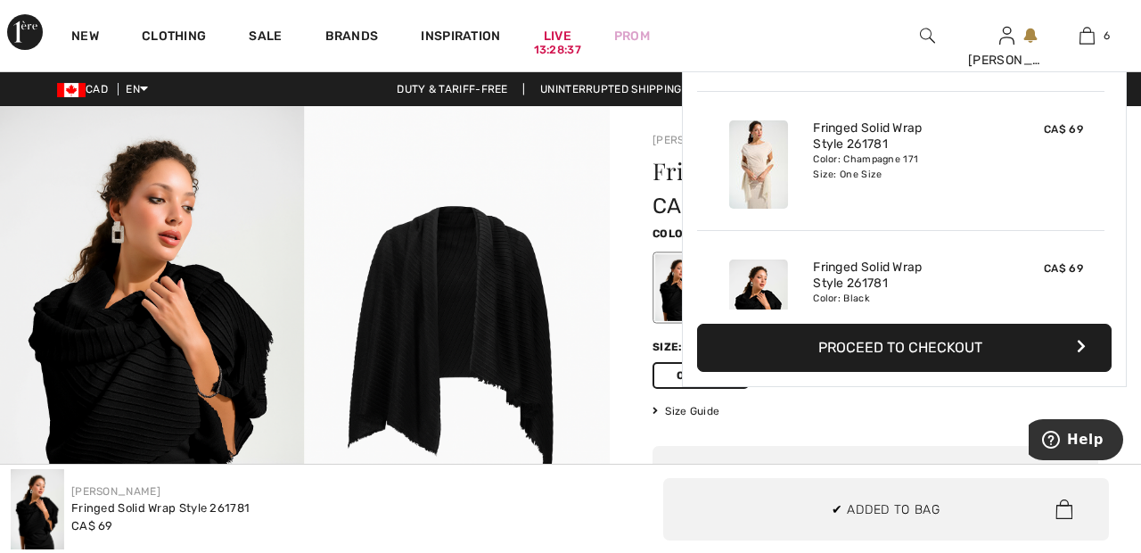
scroll to position [612, 0]
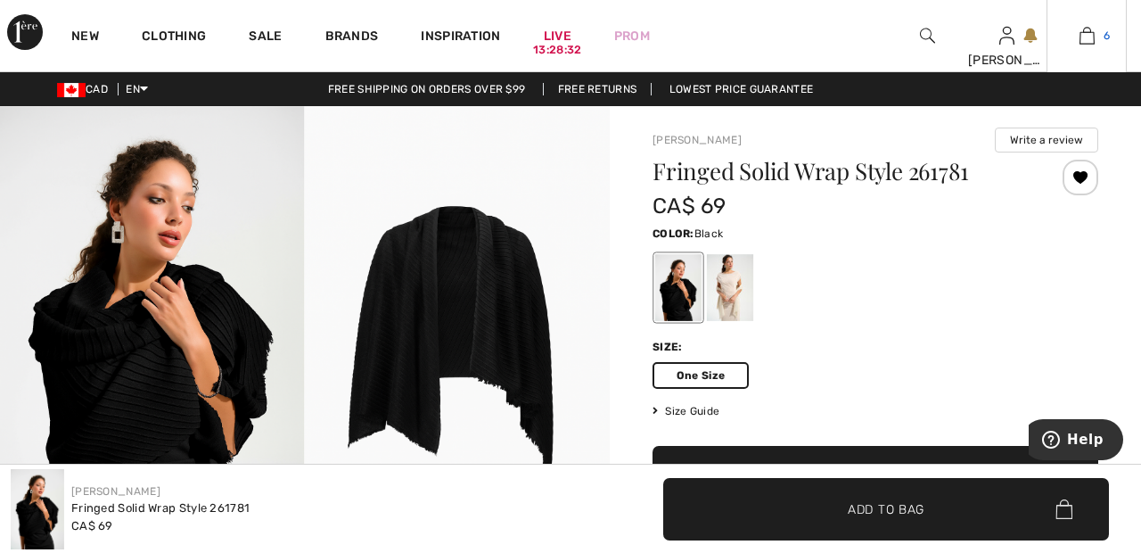
click at [1087, 42] on img at bounding box center [1087, 35] width 15 height 21
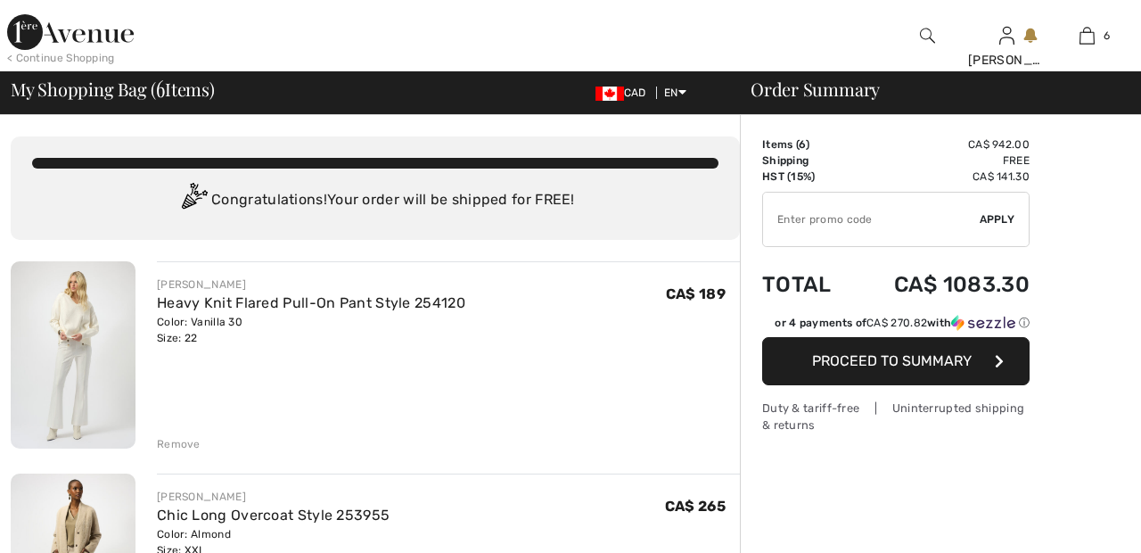
checkbox input "true"
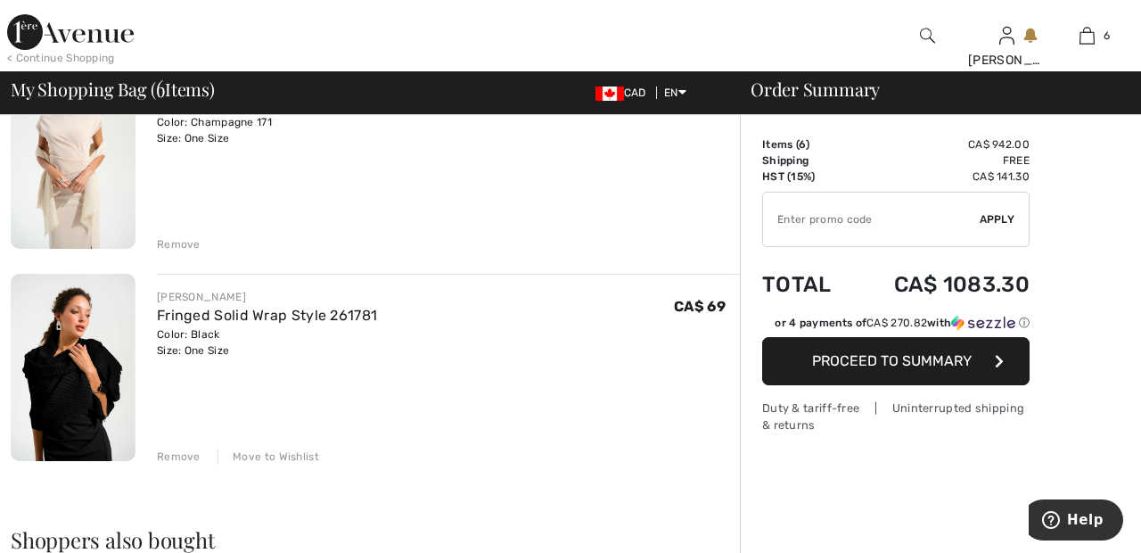
scroll to position [1065, 0]
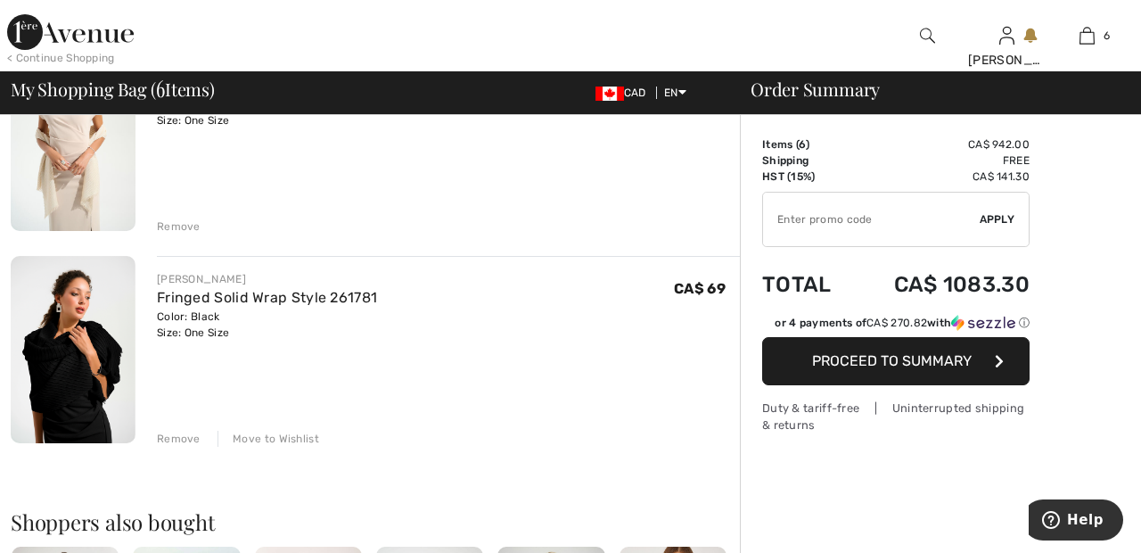
click at [284, 439] on div "Move to Wishlist" at bounding box center [269, 439] width 102 height 16
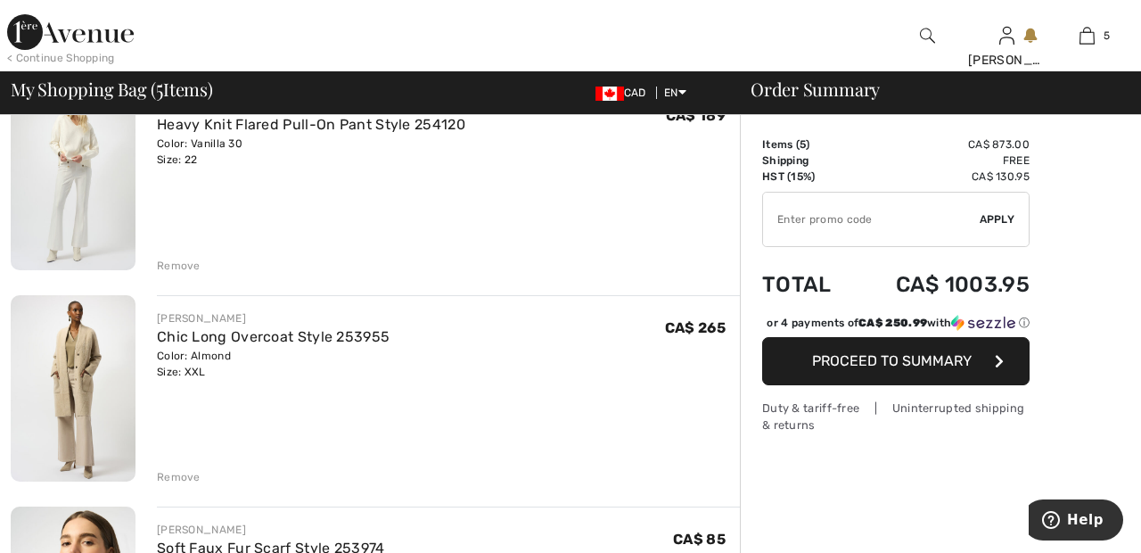
scroll to position [0, 0]
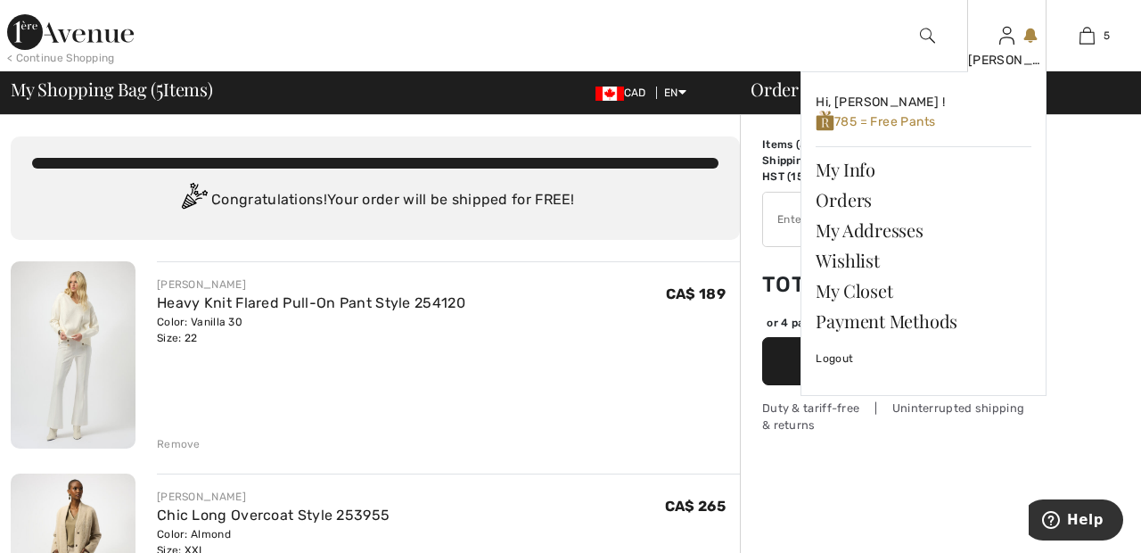
click at [1007, 45] on img at bounding box center [1006, 35] width 15 height 21
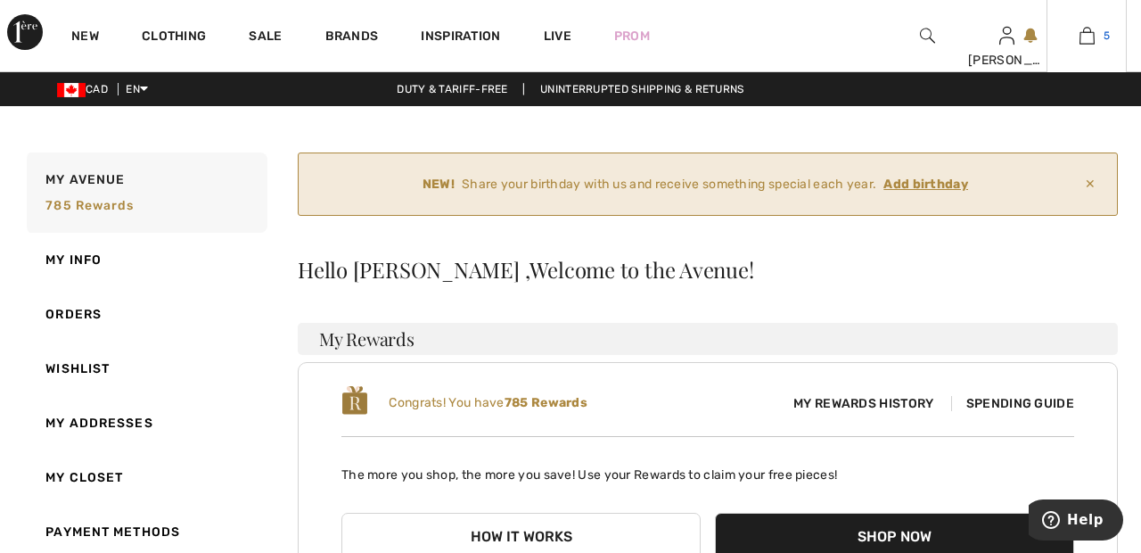
click at [1097, 44] on link "5" at bounding box center [1086, 35] width 78 height 21
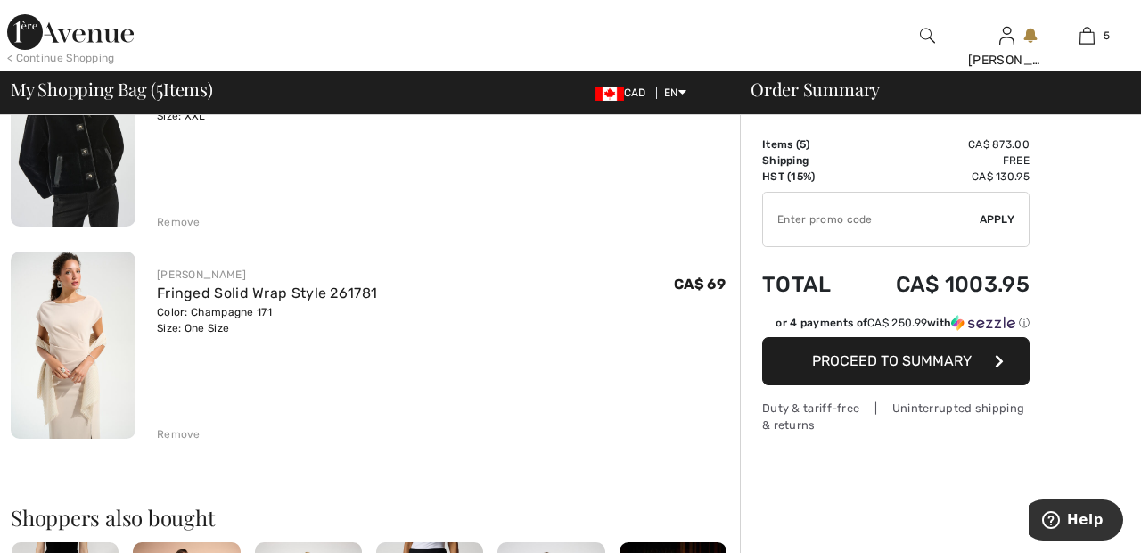
scroll to position [866, 0]
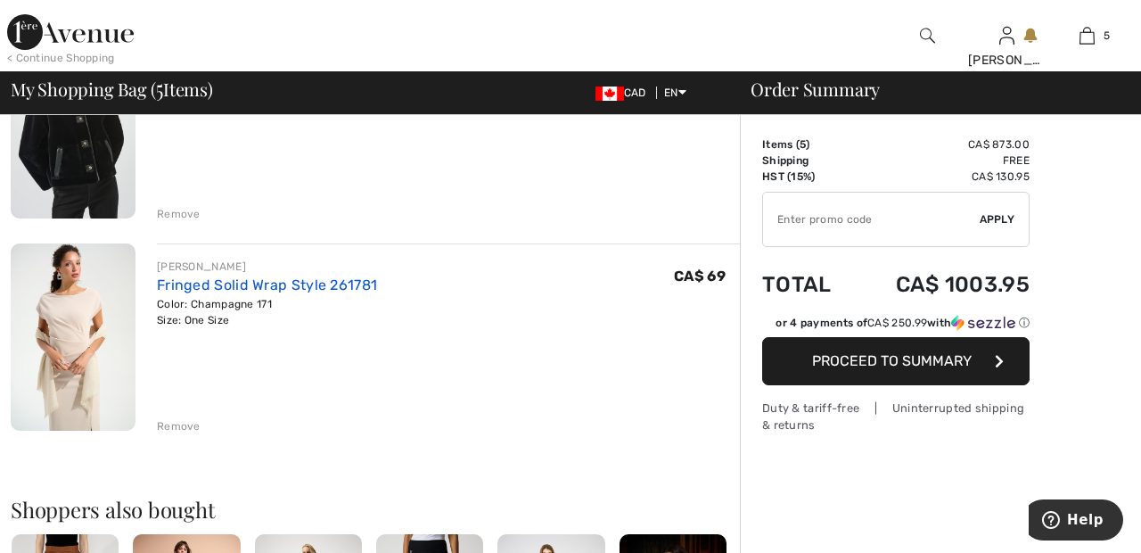
click at [312, 288] on link "Fringed Solid Wrap Style 261781" at bounding box center [267, 284] width 220 height 17
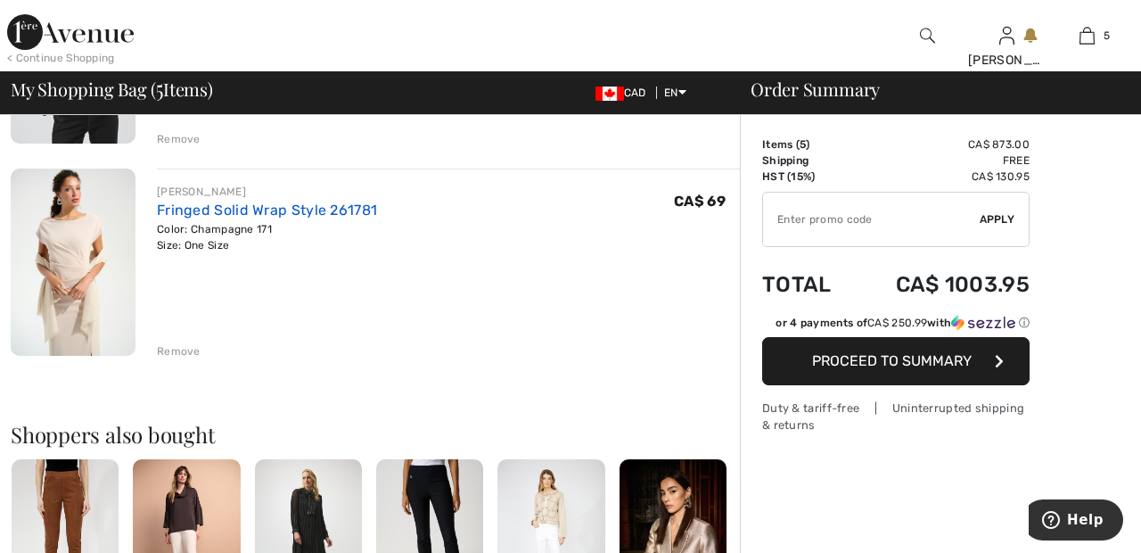
scroll to position [951, 0]
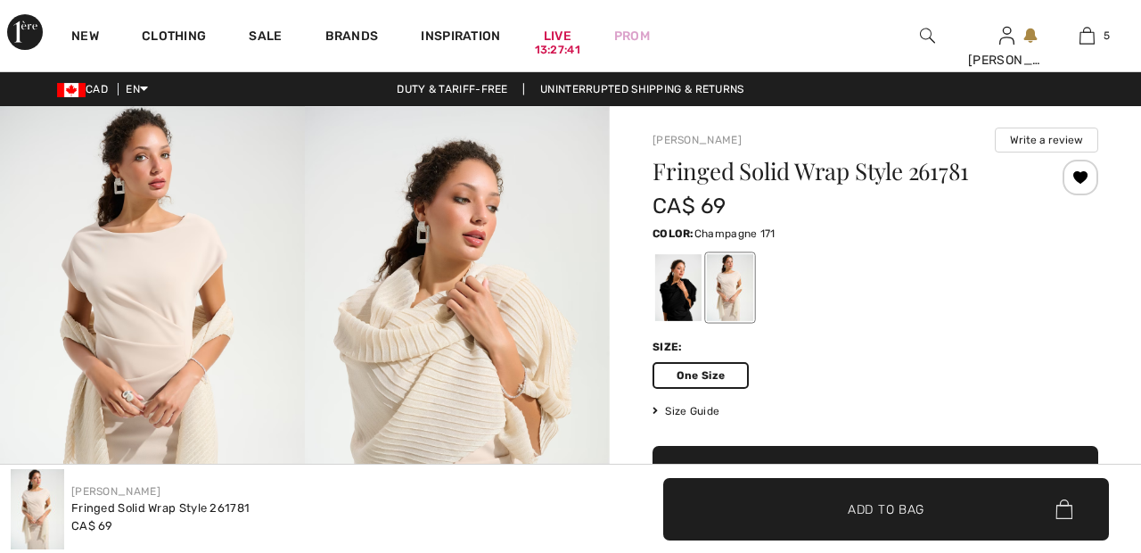
click at [672, 285] on div at bounding box center [678, 287] width 46 height 67
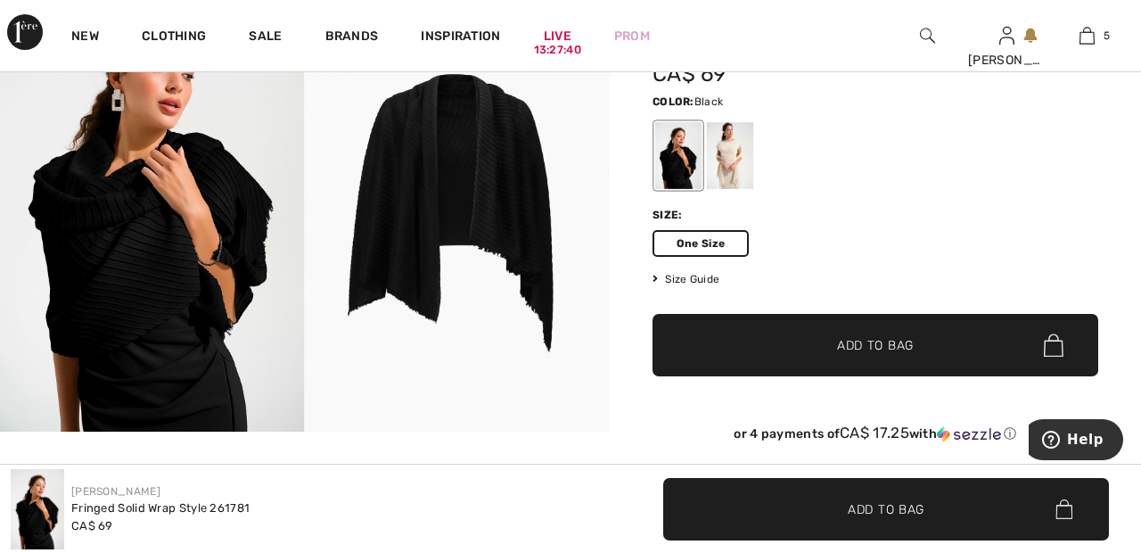
scroll to position [136, 0]
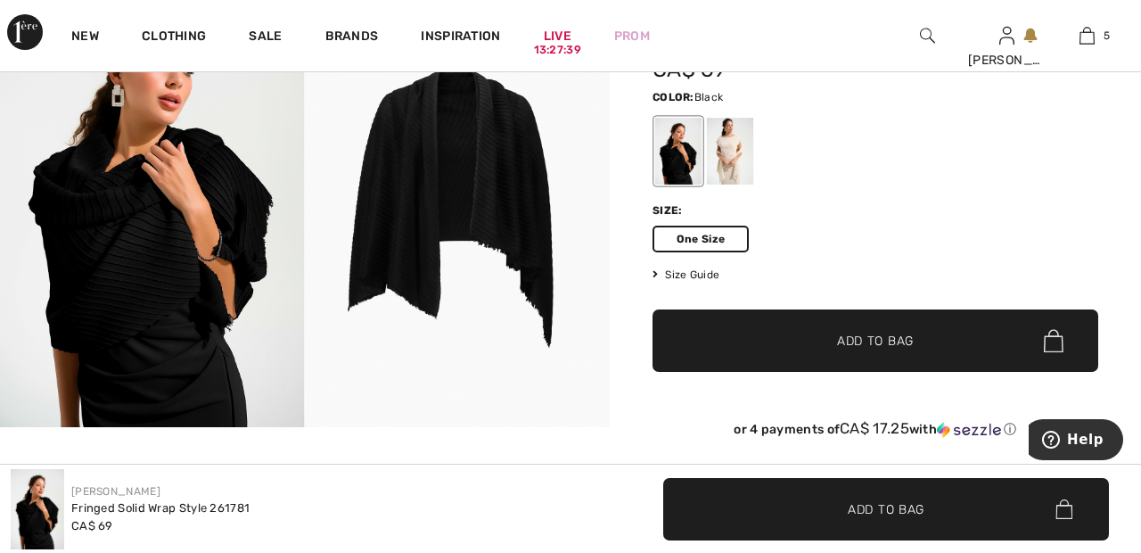
click at [891, 344] on span "Add to Bag" at bounding box center [875, 341] width 77 height 19
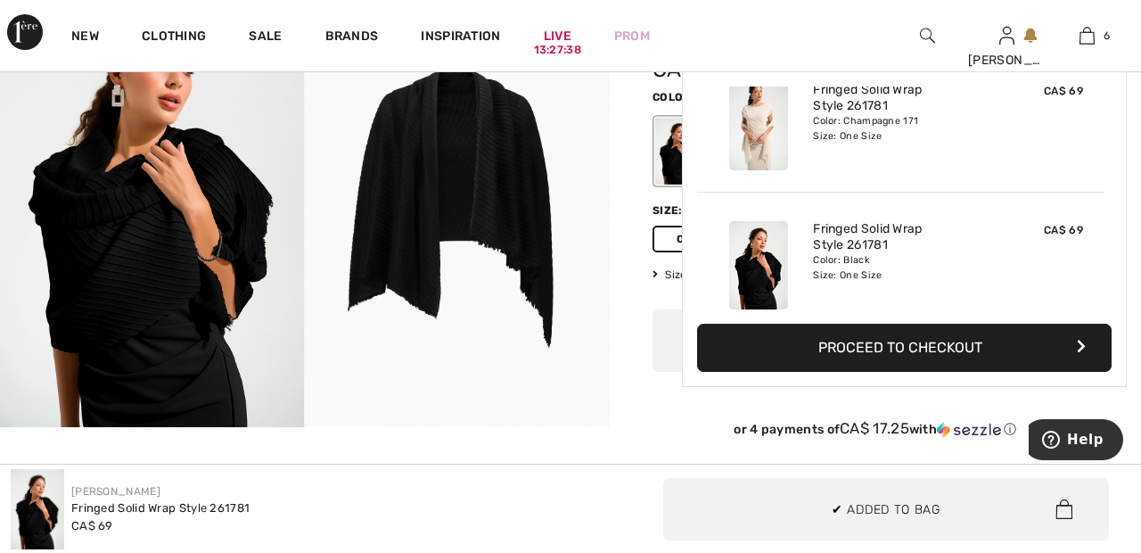
scroll to position [612, 0]
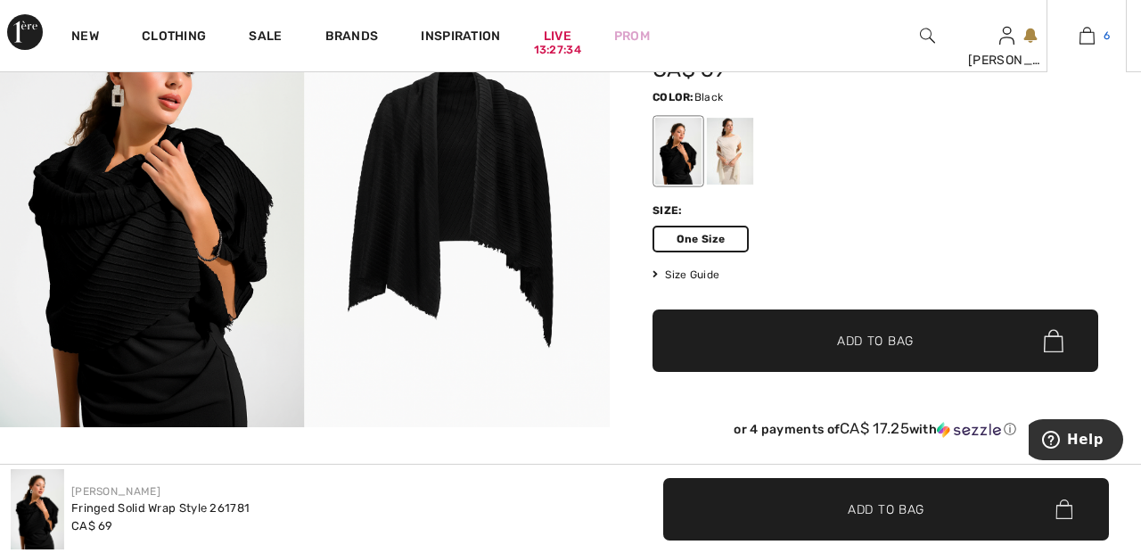
click at [1097, 41] on link "6" at bounding box center [1086, 35] width 78 height 21
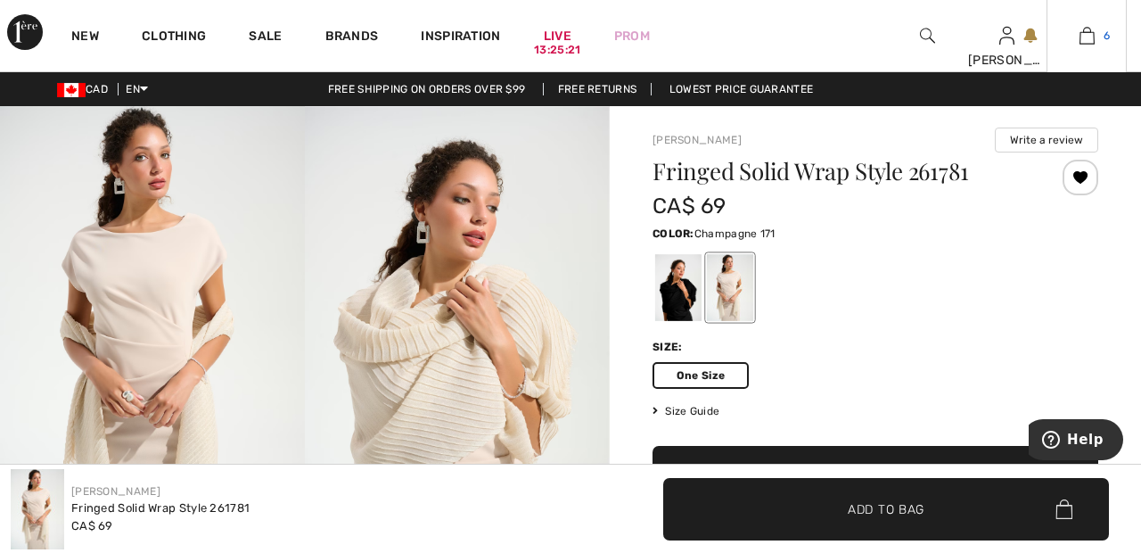
click at [1090, 38] on img at bounding box center [1087, 35] width 15 height 21
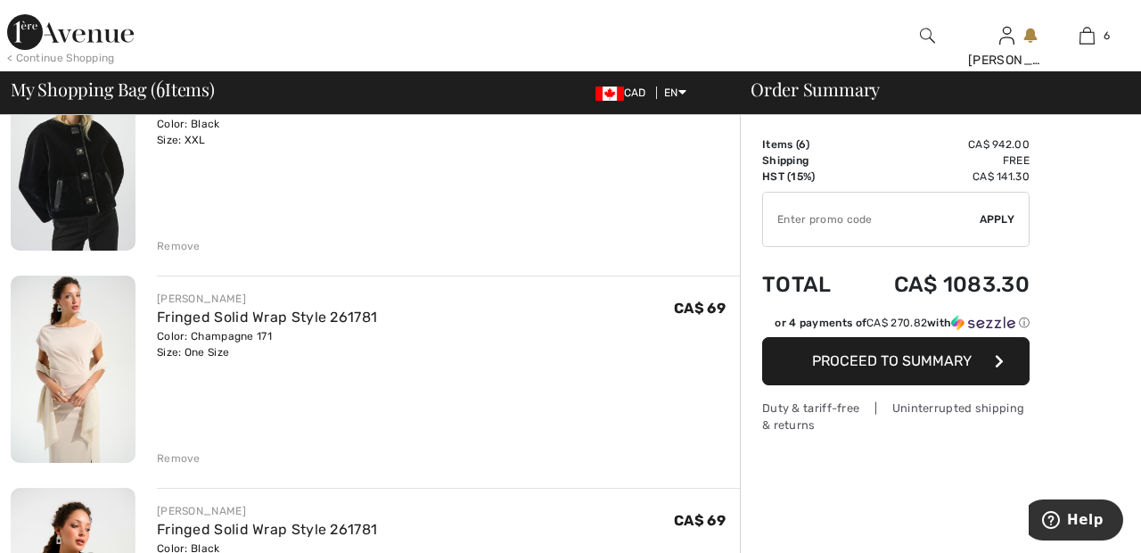
scroll to position [801, 0]
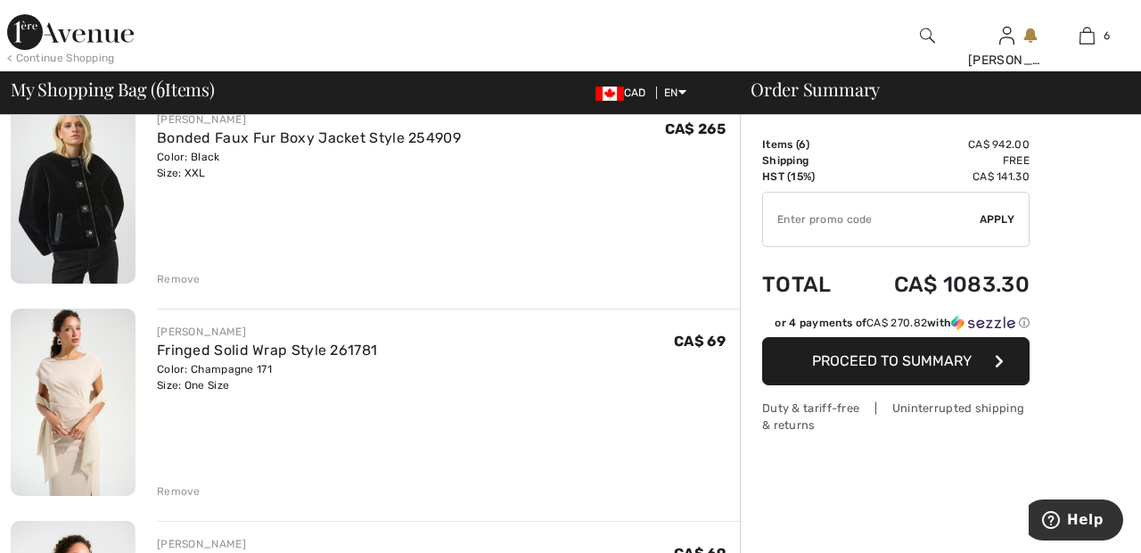
click at [183, 491] on div "Remove" at bounding box center [179, 491] width 44 height 16
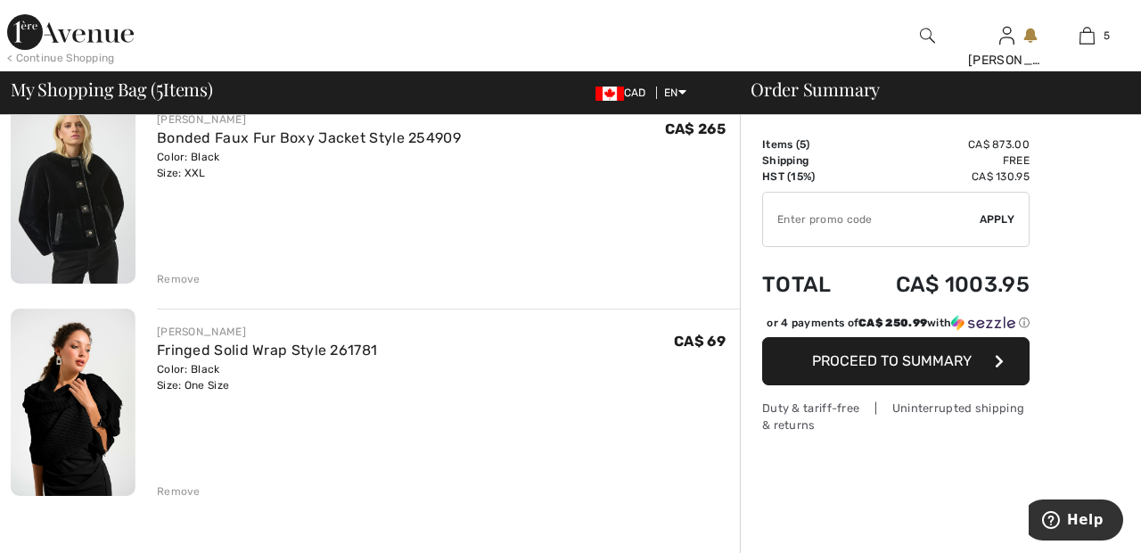
click at [191, 497] on div "Remove" at bounding box center [179, 491] width 44 height 16
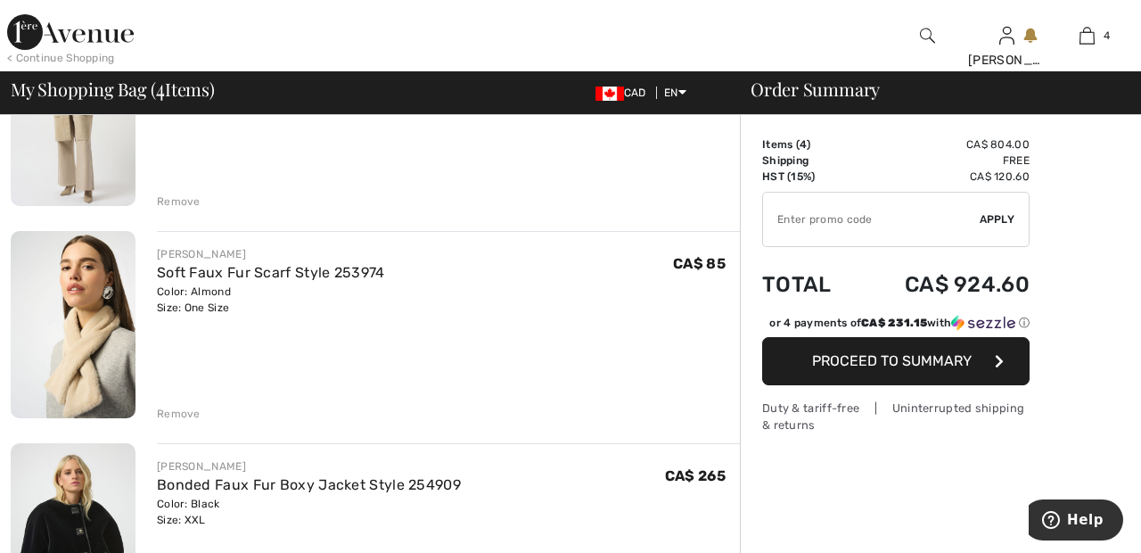
scroll to position [0, 0]
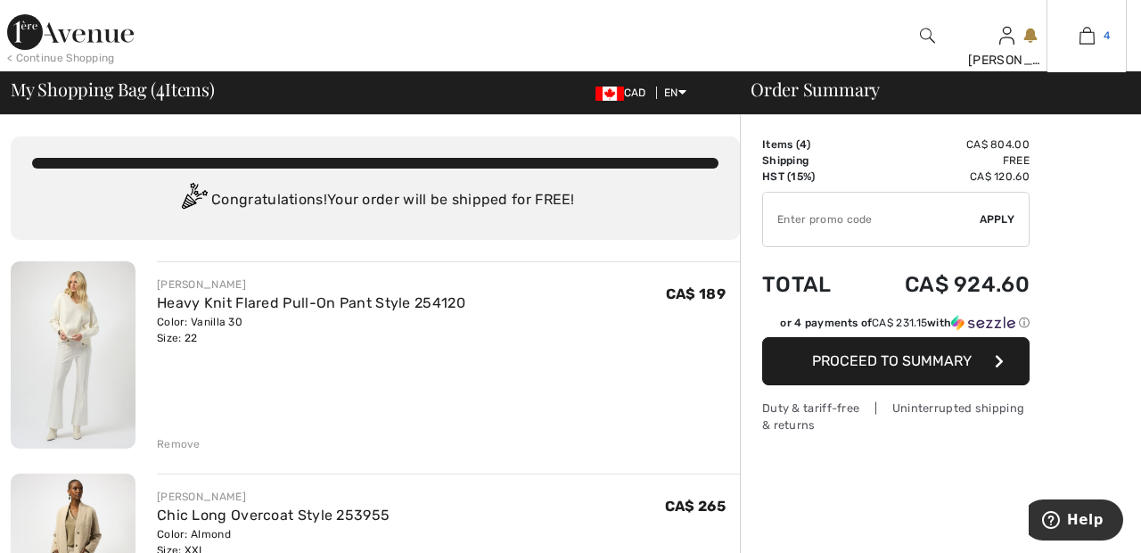
click at [1085, 38] on img at bounding box center [1087, 35] width 15 height 21
